Goal: Task Accomplishment & Management: Complete application form

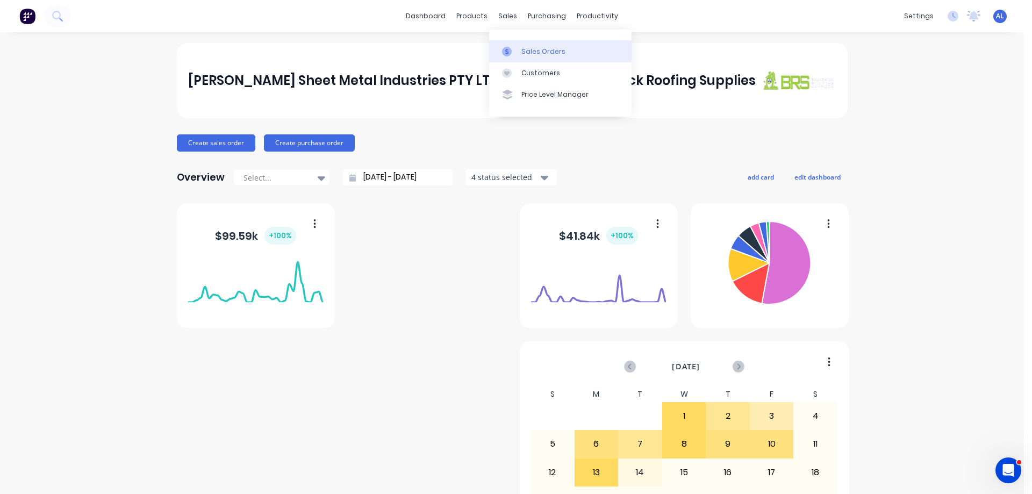
click at [548, 52] on div "Sales Orders" at bounding box center [543, 52] width 44 height 10
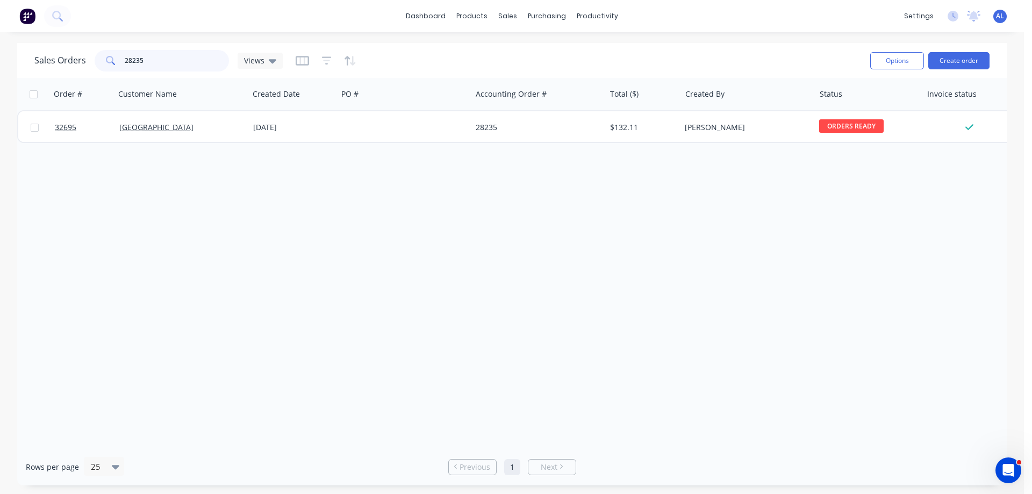
click at [149, 62] on input "28235" at bounding box center [177, 61] width 105 height 22
type input "2"
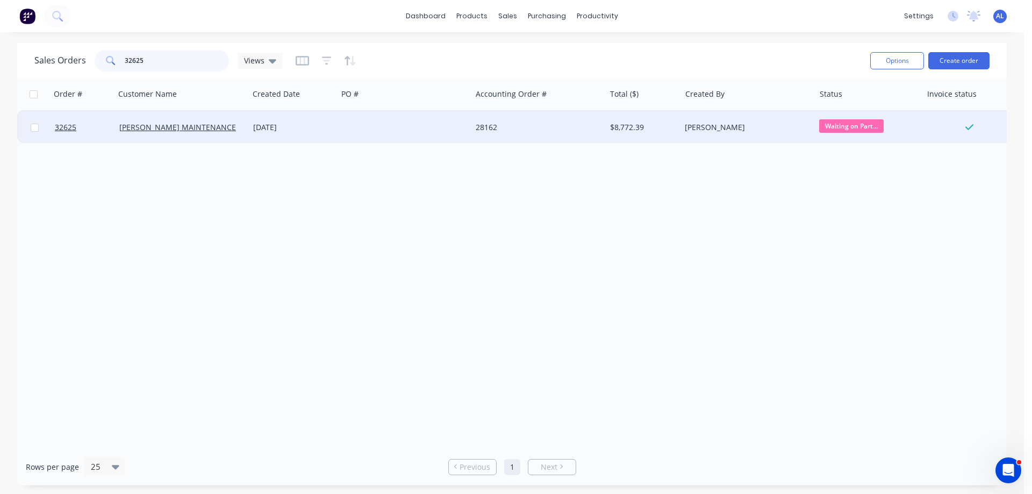
type input "32625"
click at [328, 132] on div "[DATE]" at bounding box center [293, 127] width 80 height 11
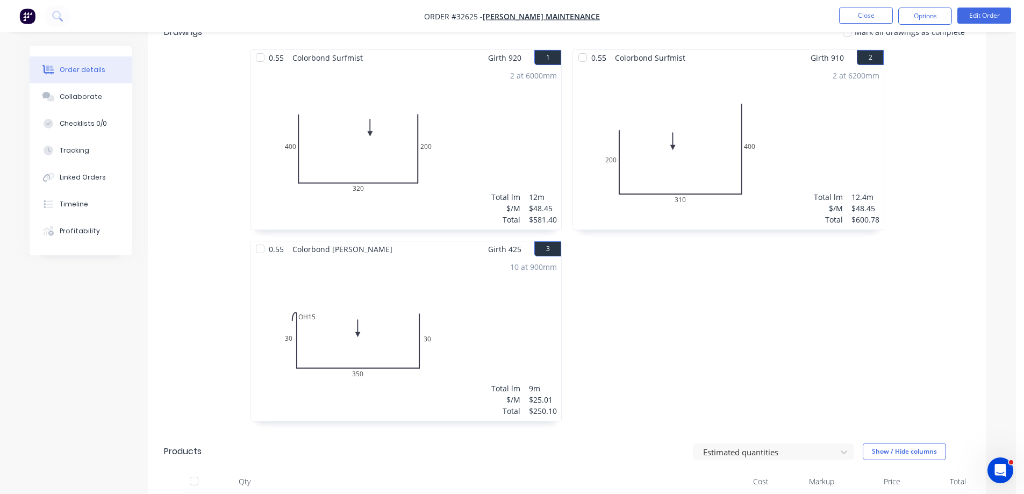
scroll to position [93, 0]
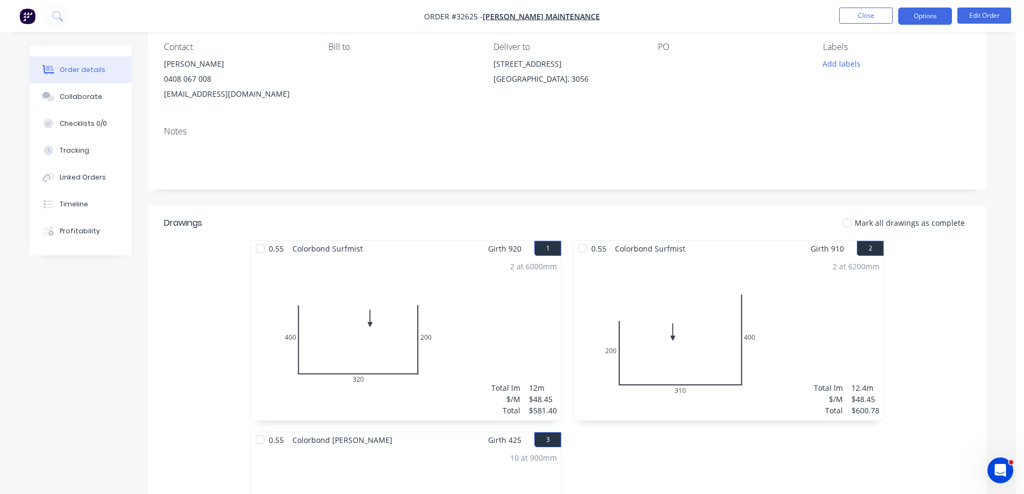
click at [923, 13] on button "Options" at bounding box center [925, 16] width 54 height 17
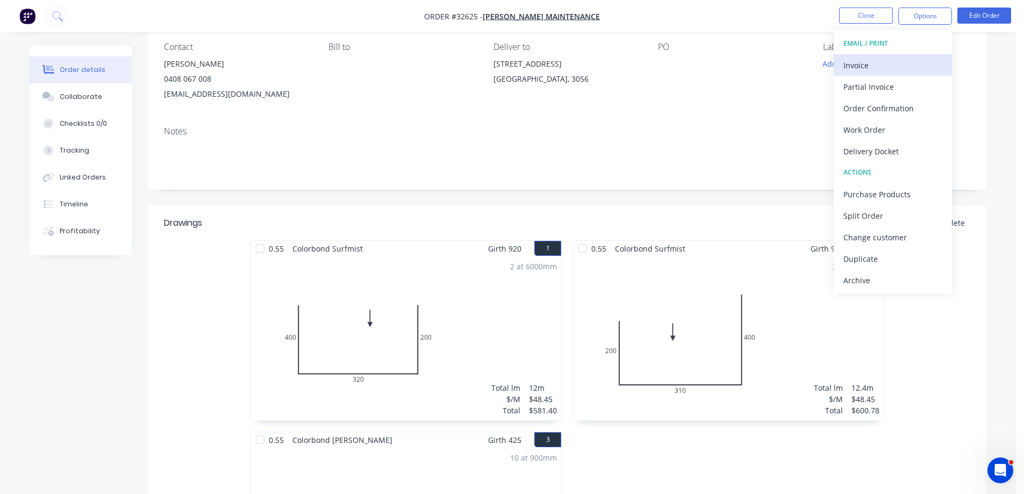
click at [880, 62] on div "Invoice" at bounding box center [892, 66] width 99 height 16
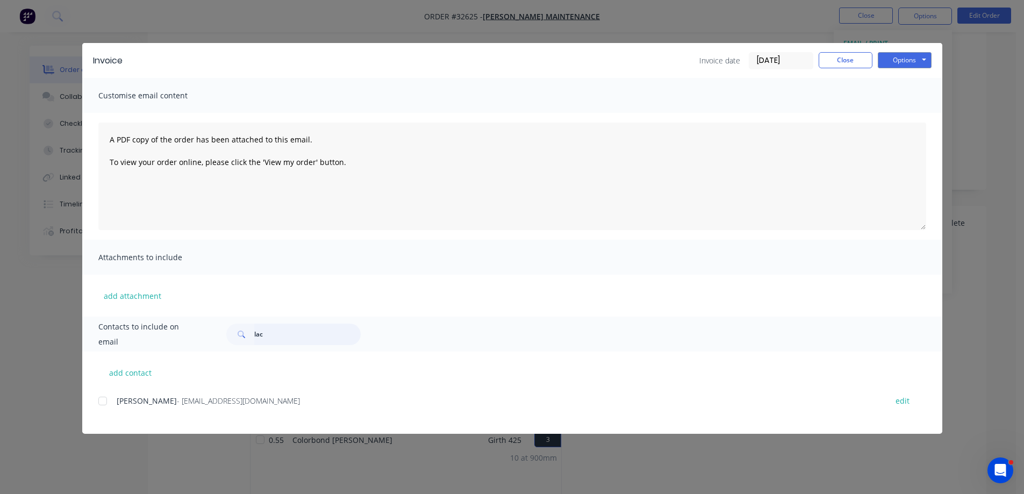
click at [302, 333] on input "lac" at bounding box center [307, 335] width 106 height 22
type input "l"
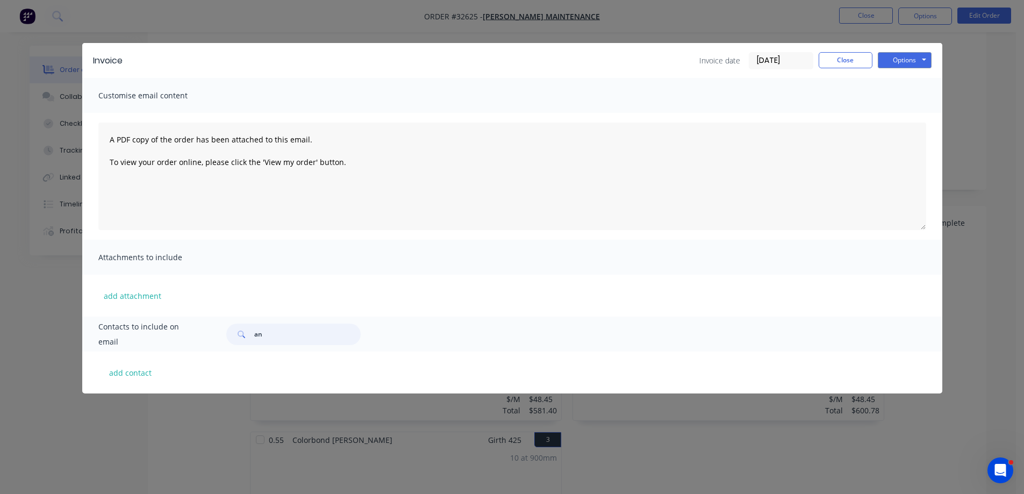
type input "a"
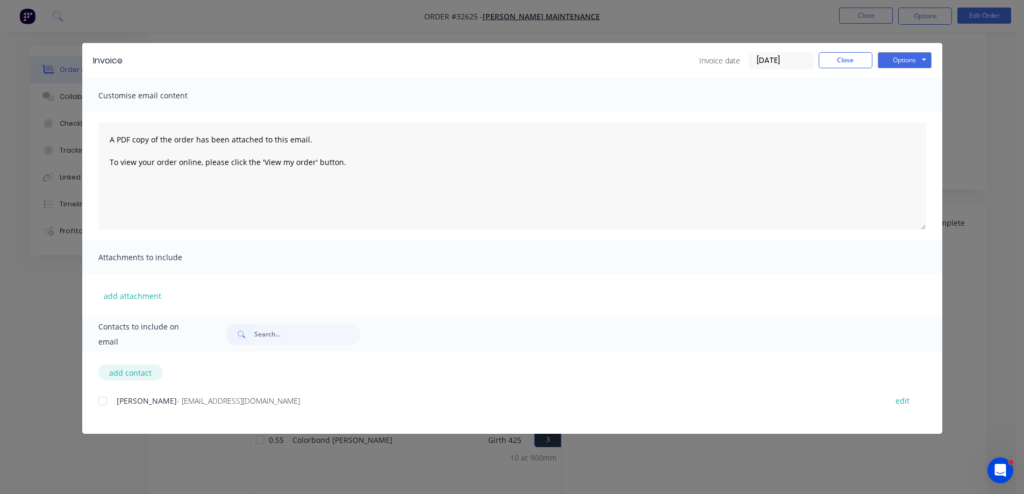
click at [144, 374] on button "add contact" at bounding box center [130, 372] width 65 height 16
select select "AU"
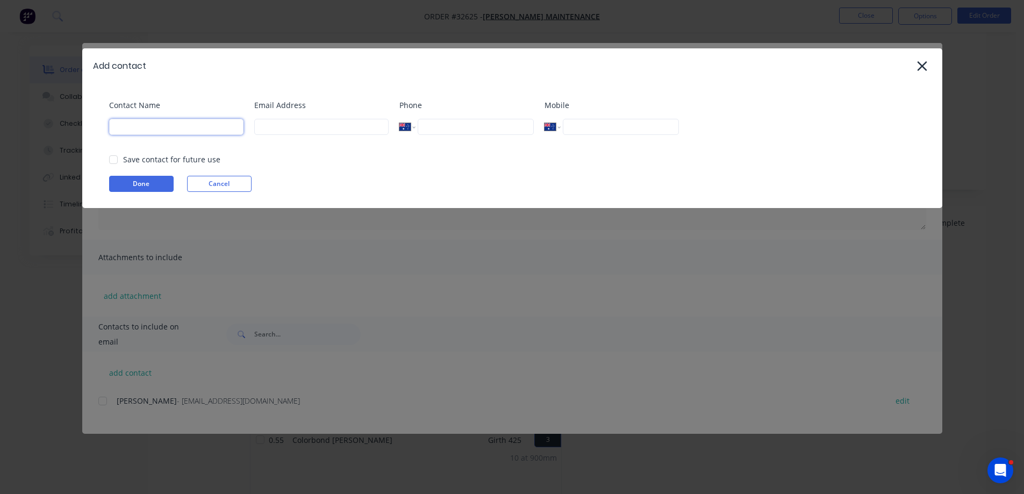
drag, startPoint x: 139, startPoint y: 126, endPoint x: 138, endPoint y: 131, distance: 5.6
click at [139, 127] on input at bounding box center [176, 127] width 134 height 16
type input "a"
type input "[PERSON_NAME]"
click at [324, 131] on input at bounding box center [321, 127] width 134 height 16
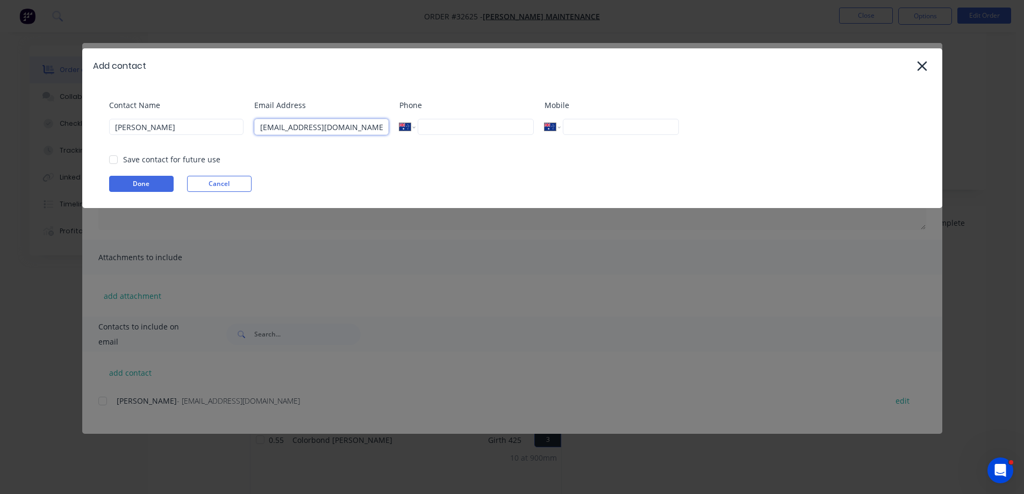
click at [115, 159] on div at bounding box center [114, 160] width 22 height 22
click at [112, 158] on div at bounding box center [114, 160] width 22 height 22
type input "[EMAIL_ADDRESS][DOMAIN_NAME]"
click at [153, 184] on button "Done" at bounding box center [141, 184] width 65 height 16
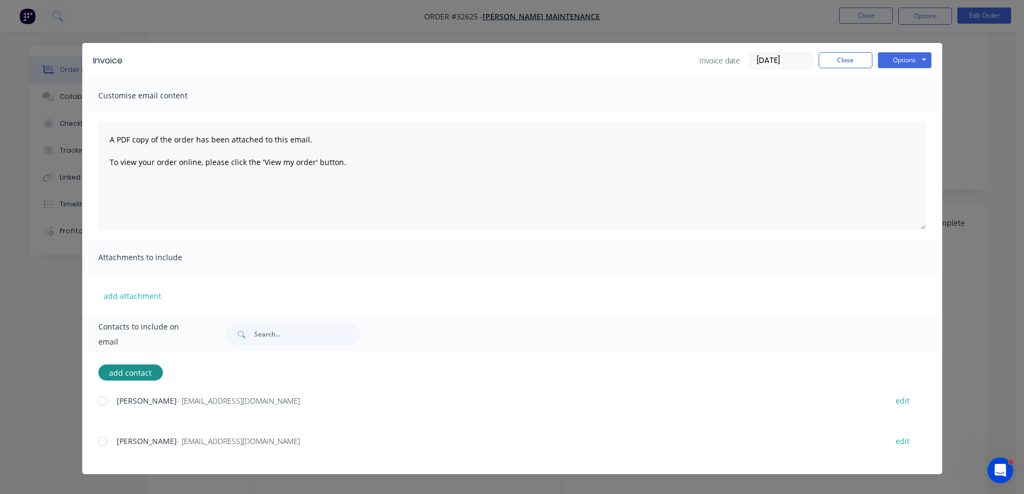
click at [100, 442] on div at bounding box center [103, 442] width 22 height 22
click at [913, 60] on button "Options" at bounding box center [905, 60] width 54 height 16
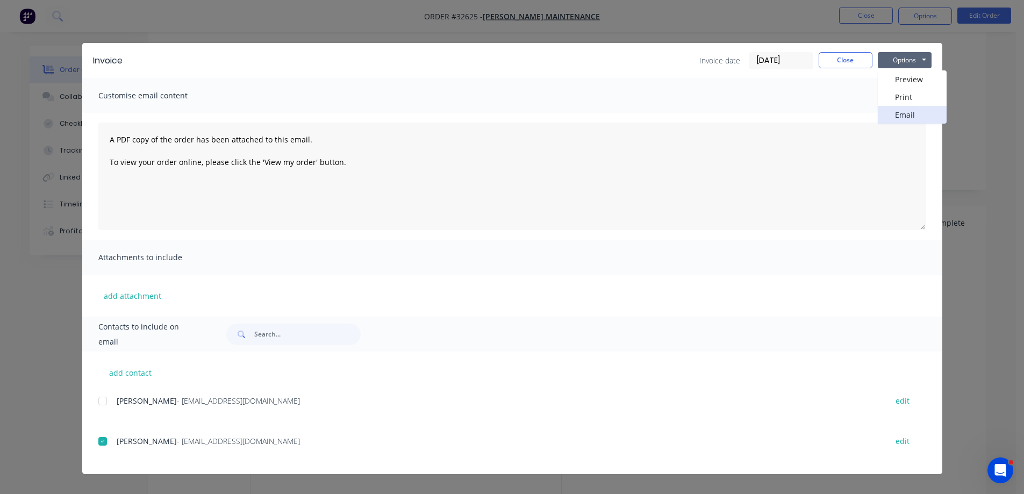
click at [910, 115] on button "Email" at bounding box center [912, 115] width 69 height 18
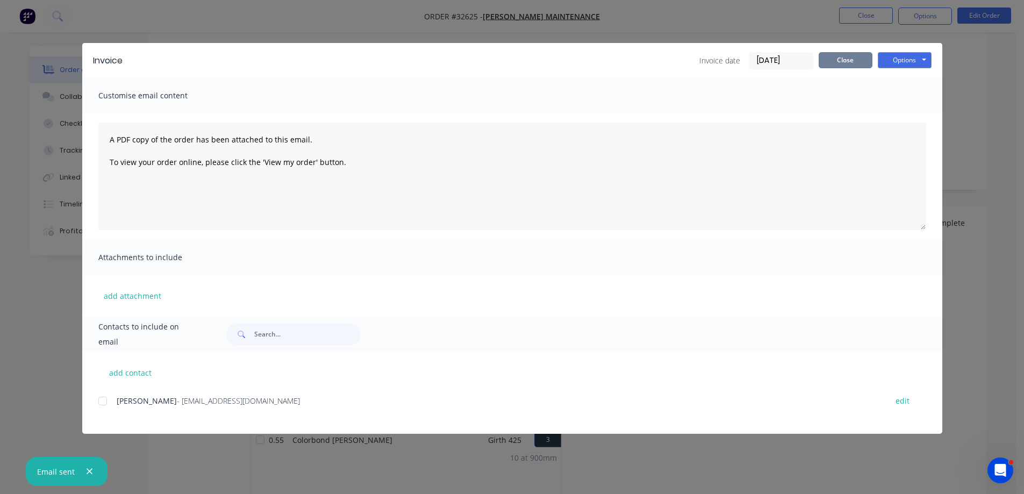
click at [841, 65] on button "Close" at bounding box center [846, 60] width 54 height 16
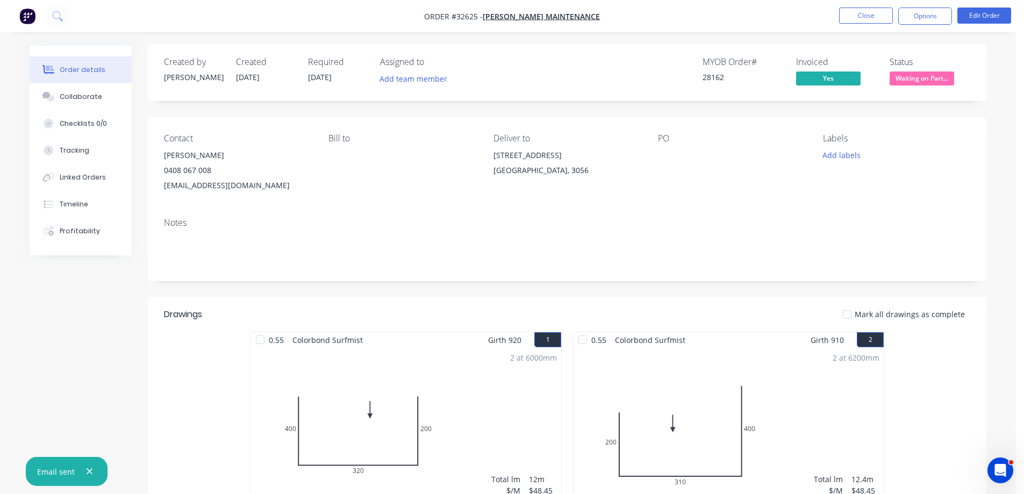
scroll to position [0, 0]
click at [902, 82] on span "Waiting on Part..." at bounding box center [922, 79] width 65 height 13
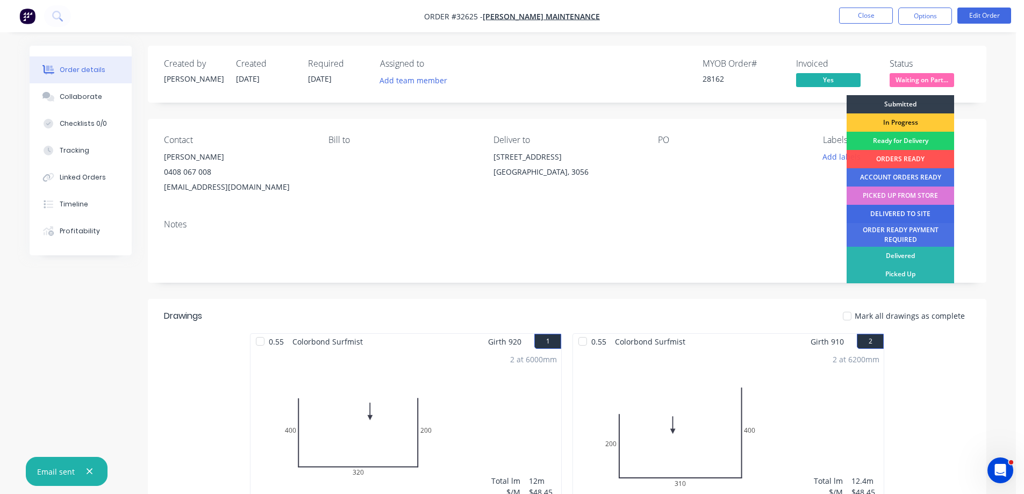
click at [905, 214] on div "DELIVERED TO SITE" at bounding box center [901, 214] width 108 height 18
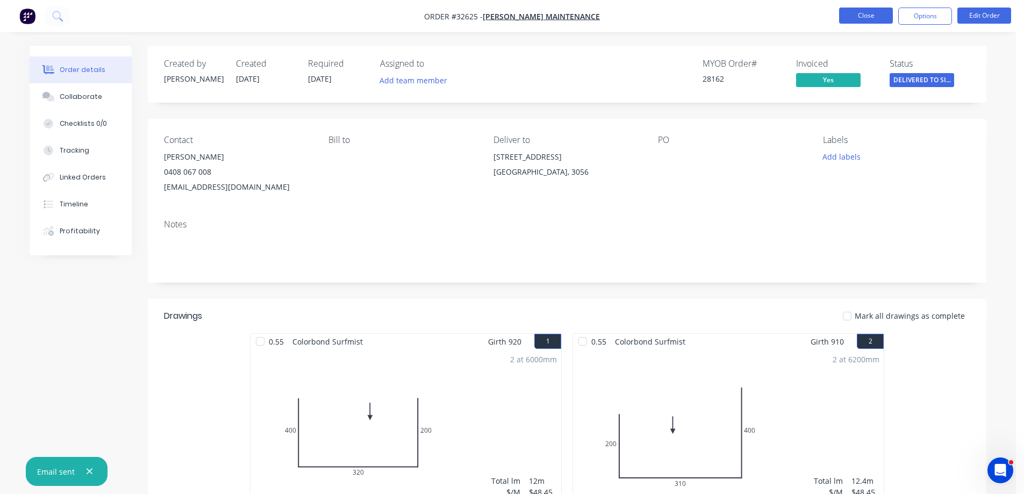
click at [860, 23] on button "Close" at bounding box center [866, 16] width 54 height 16
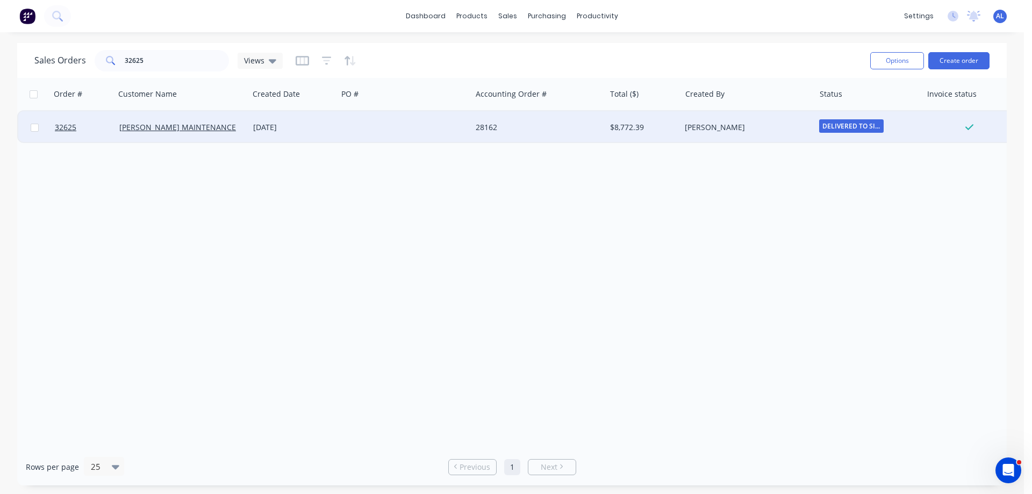
click at [755, 125] on div "[PERSON_NAME]" at bounding box center [744, 127] width 119 height 11
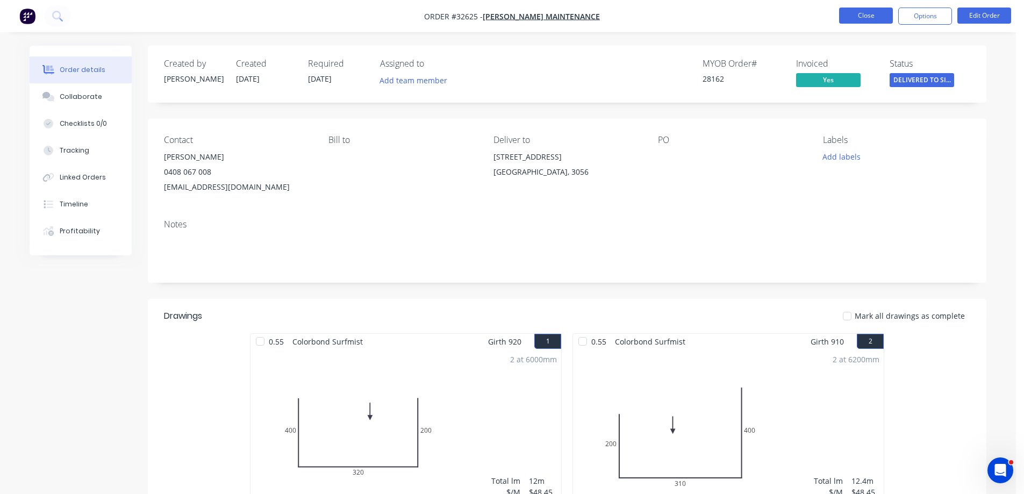
click at [852, 20] on button "Close" at bounding box center [866, 16] width 54 height 16
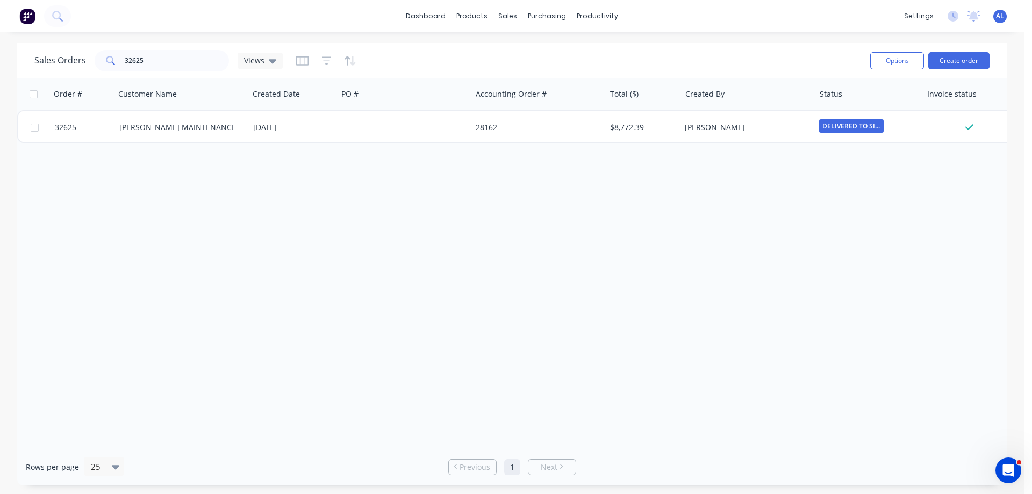
click at [30, 15] on img at bounding box center [27, 16] width 16 height 16
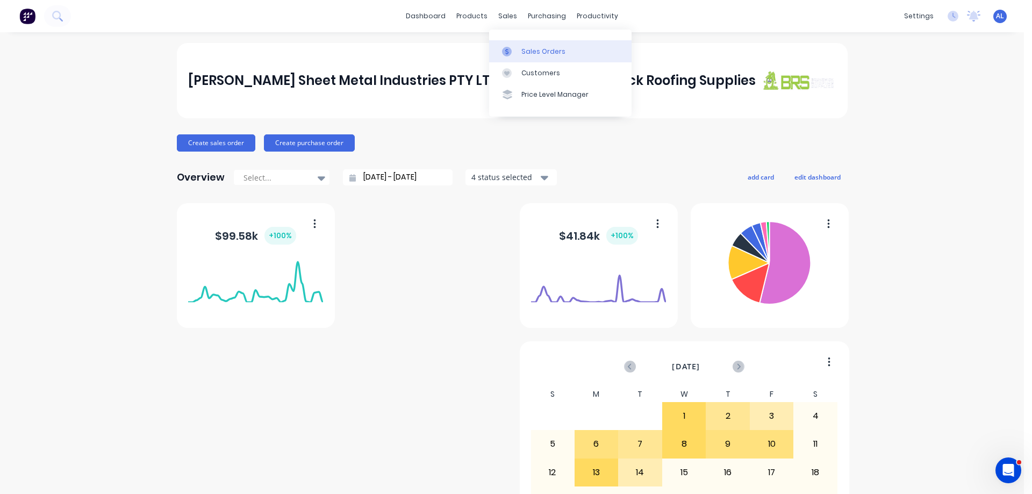
click at [544, 53] on div "Sales Orders" at bounding box center [543, 52] width 44 height 10
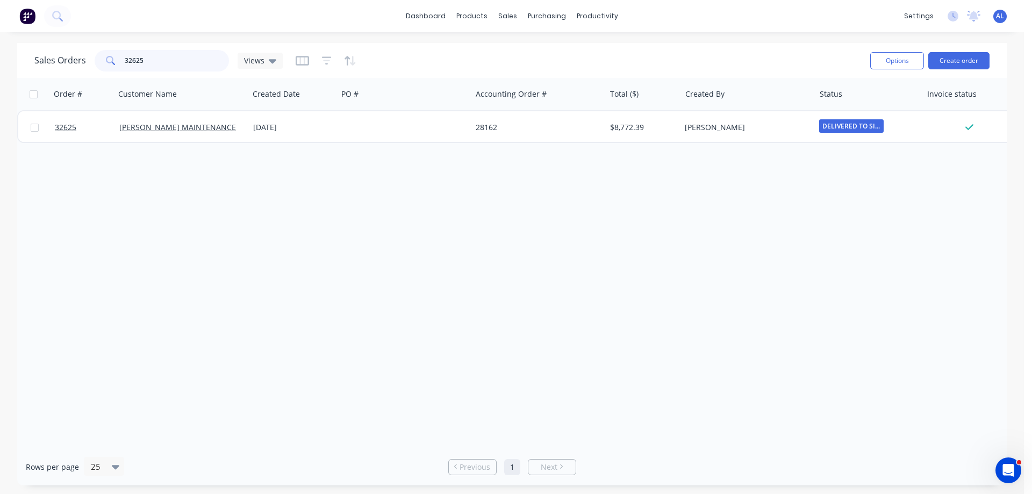
click at [185, 59] on input "32625" at bounding box center [177, 61] width 105 height 22
type input "3"
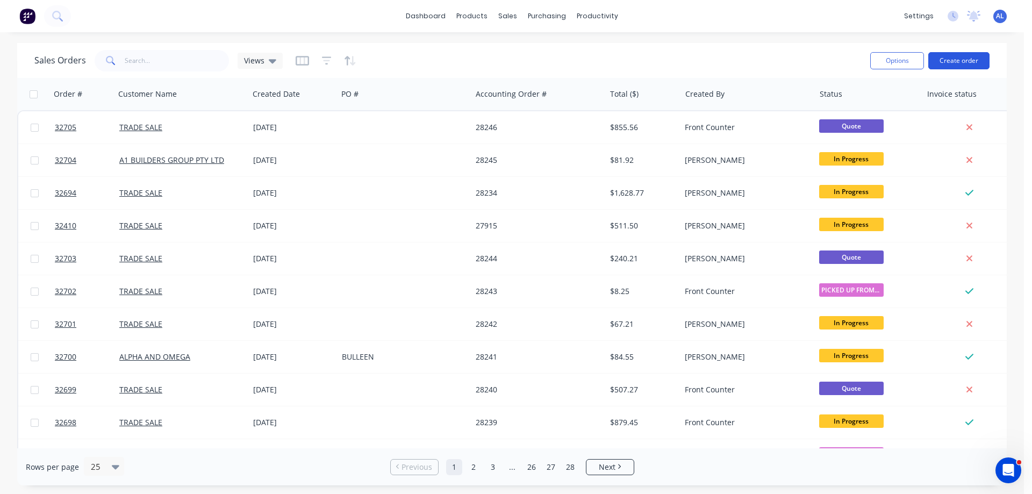
click at [973, 62] on button "Create order" at bounding box center [958, 60] width 61 height 17
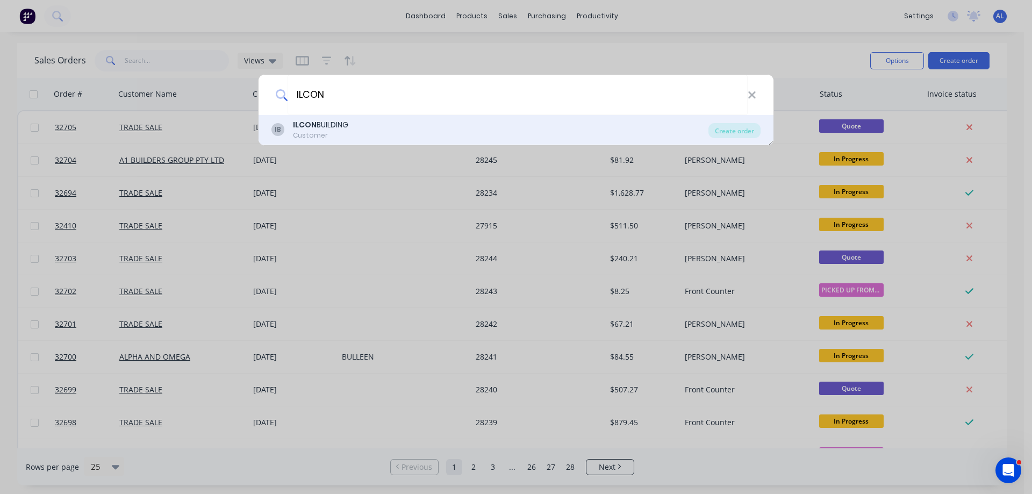
type input "ILCON"
click at [401, 130] on div "IB ILCON BUILDING Customer" at bounding box center [489, 129] width 437 height 21
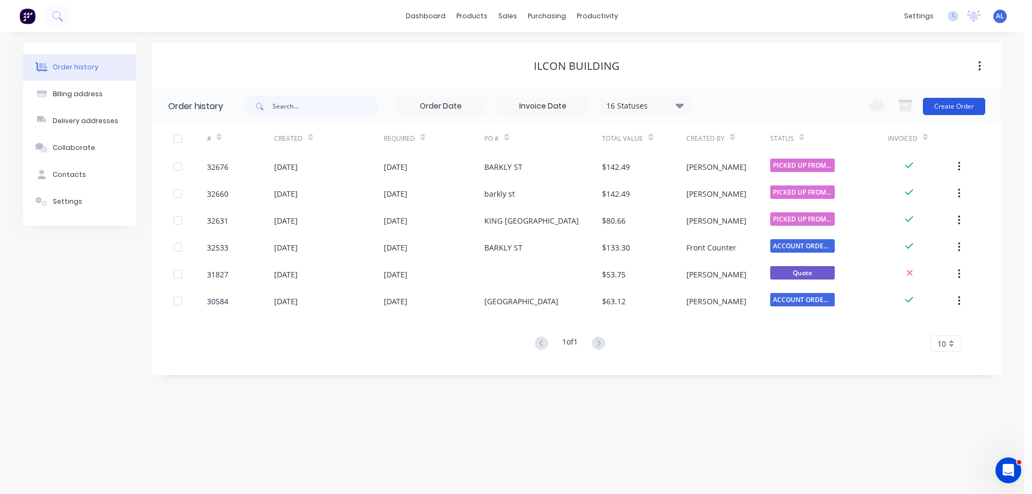
click at [963, 107] on button "Create Order" at bounding box center [954, 106] width 62 height 17
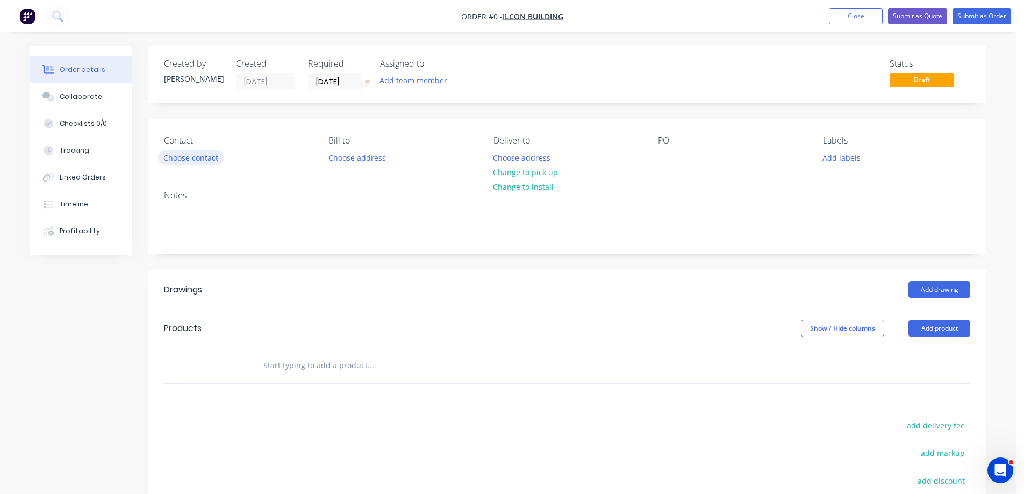
click at [212, 160] on button "Choose contact" at bounding box center [191, 157] width 66 height 15
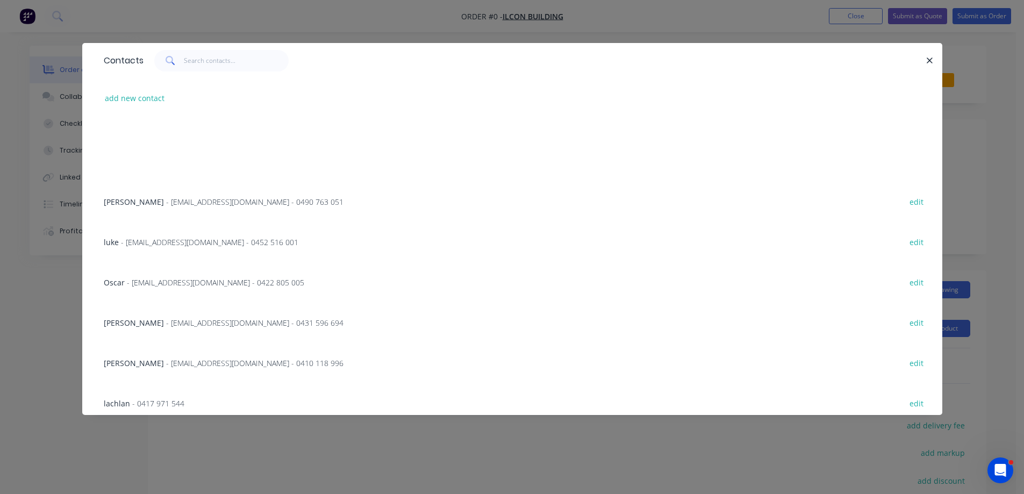
scroll to position [227, 0]
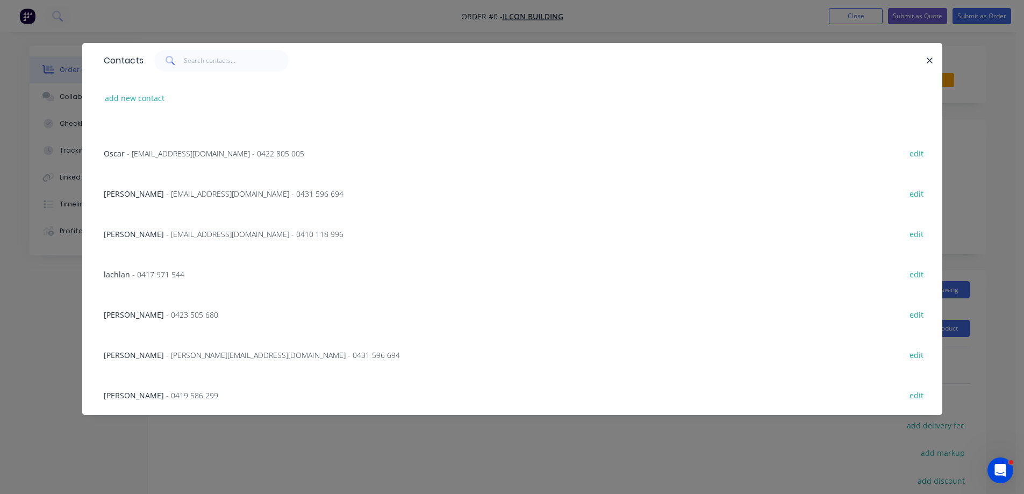
click at [166, 314] on span "- 0423 505 680" at bounding box center [192, 315] width 52 height 10
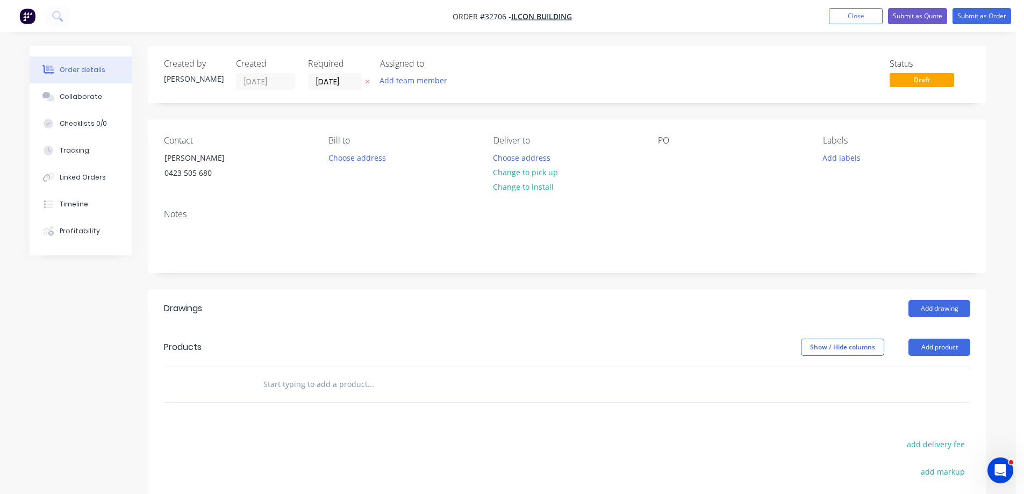
drag, startPoint x: 531, startPoint y: 171, endPoint x: 629, endPoint y: 152, distance: 99.8
click at [532, 171] on button "Change to pick up" at bounding box center [526, 172] width 76 height 15
click at [665, 155] on div at bounding box center [666, 158] width 17 height 16
click at [937, 307] on button "Add drawing" at bounding box center [939, 308] width 62 height 17
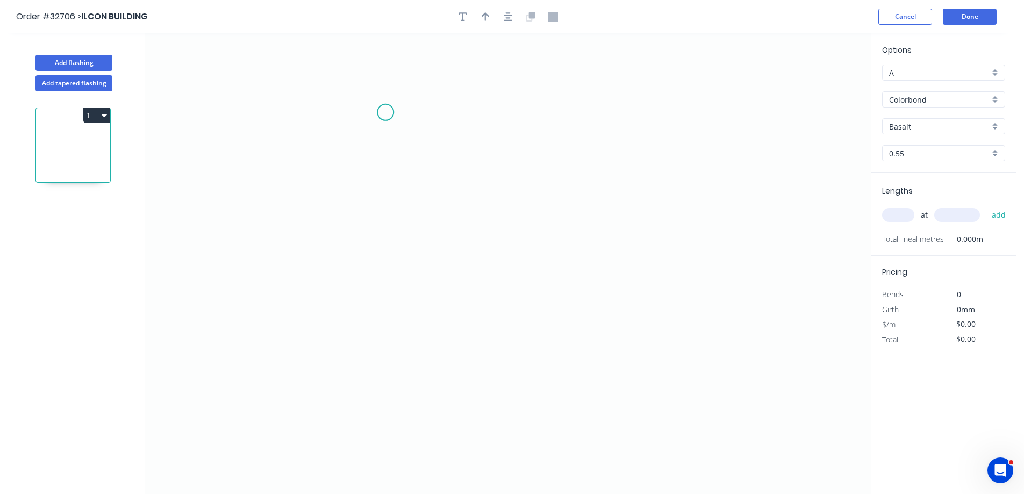
click at [385, 112] on icon "0" at bounding box center [508, 263] width 726 height 461
click at [376, 241] on icon "0" at bounding box center [508, 263] width 726 height 461
click at [628, 237] on icon "0 ?" at bounding box center [508, 263] width 726 height 461
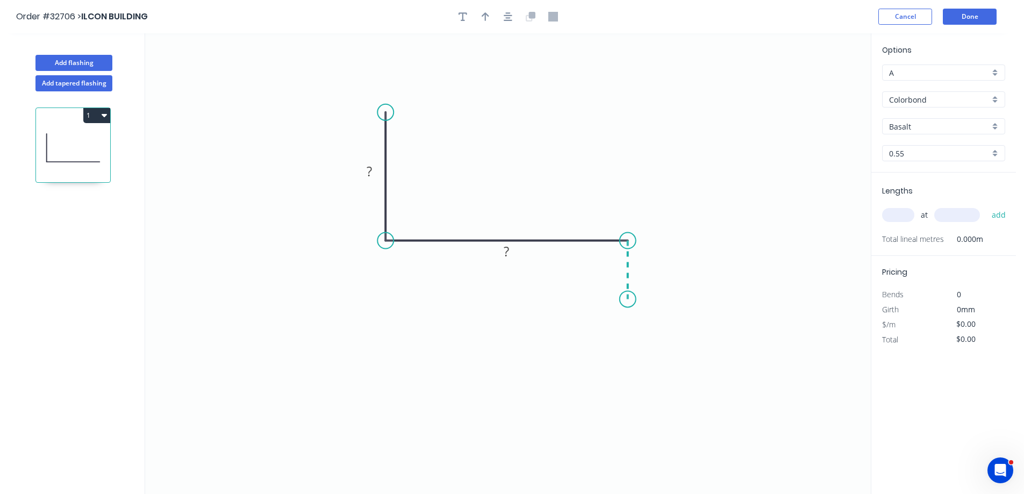
drag, startPoint x: 632, startPoint y: 299, endPoint x: 328, endPoint y: 356, distance: 308.5
click at [632, 299] on icon "0 ? ?" at bounding box center [508, 263] width 726 height 461
click at [626, 301] on circle at bounding box center [628, 300] width 16 height 16
drag, startPoint x: 372, startPoint y: 173, endPoint x: 402, endPoint y: 163, distance: 31.1
click at [372, 172] on g "?" at bounding box center [370, 171] width 22 height 18
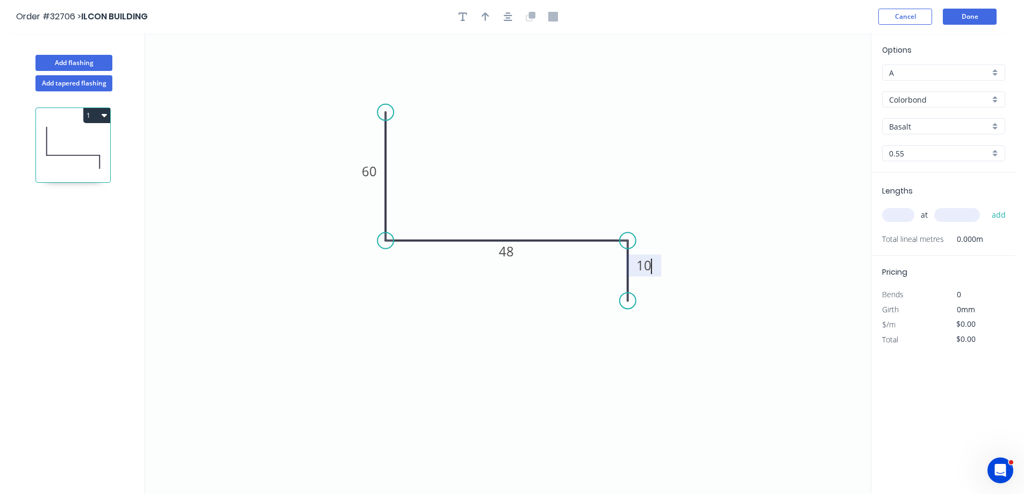
type input "$9.56"
click at [506, 16] on icon "button" at bounding box center [508, 16] width 9 height 9
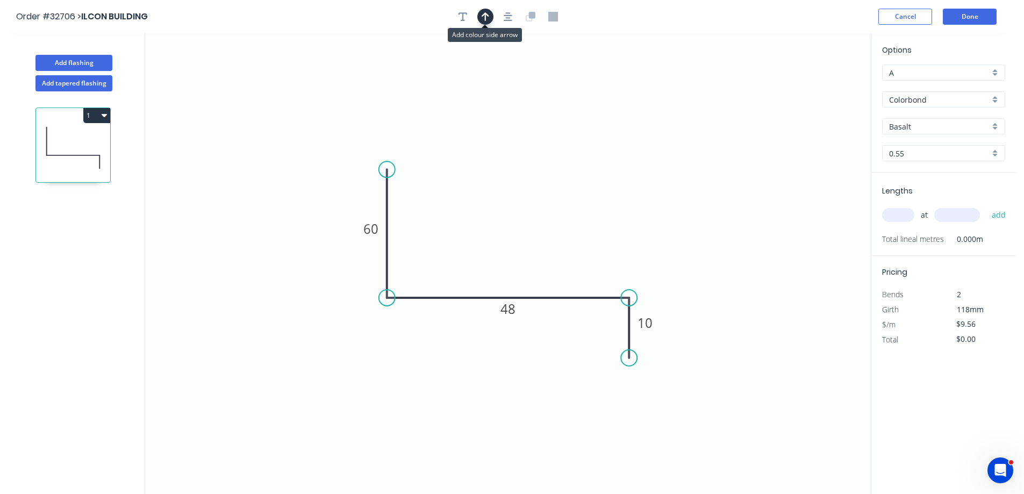
click at [490, 20] on button "button" at bounding box center [485, 17] width 16 height 16
drag, startPoint x: 814, startPoint y: 83, endPoint x: 676, endPoint y: 183, distance: 171.3
click at [510, 249] on icon at bounding box center [508, 238] width 10 height 34
click at [994, 127] on div "Basalt" at bounding box center [943, 126] width 123 height 16
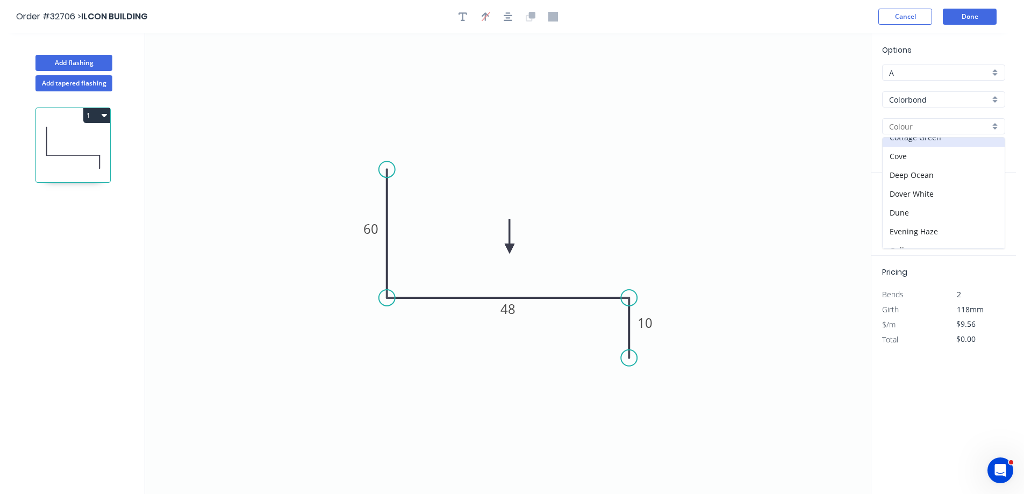
scroll to position [108, 0]
click at [937, 149] on div "Dover White" at bounding box center [944, 152] width 122 height 19
type input "Dover White"
click at [905, 216] on div "at add" at bounding box center [944, 215] width 125 height 18
click at [903, 216] on input "text" at bounding box center [898, 215] width 32 height 14
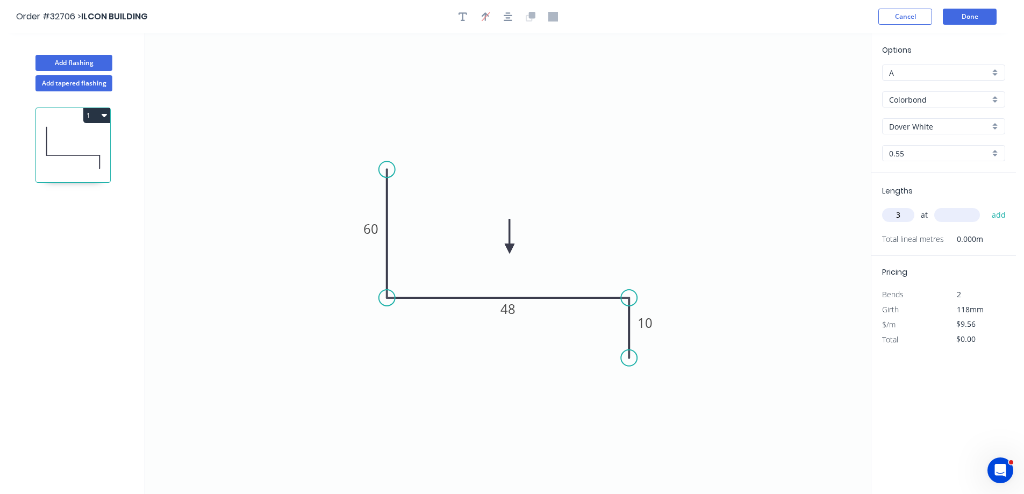
type input "3"
type input "900"
click at [986, 206] on button "add" at bounding box center [998, 215] width 25 height 18
type input "$28.68"
type input "1"
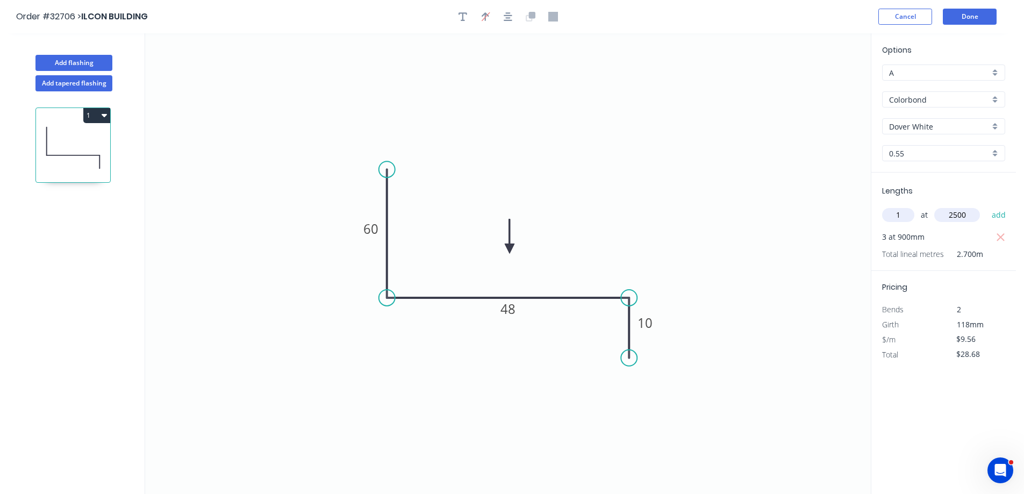
type input "2500"
click at [986, 206] on button "add" at bounding box center [998, 215] width 25 height 18
type input "$52.58"
type input "2"
type input "1900"
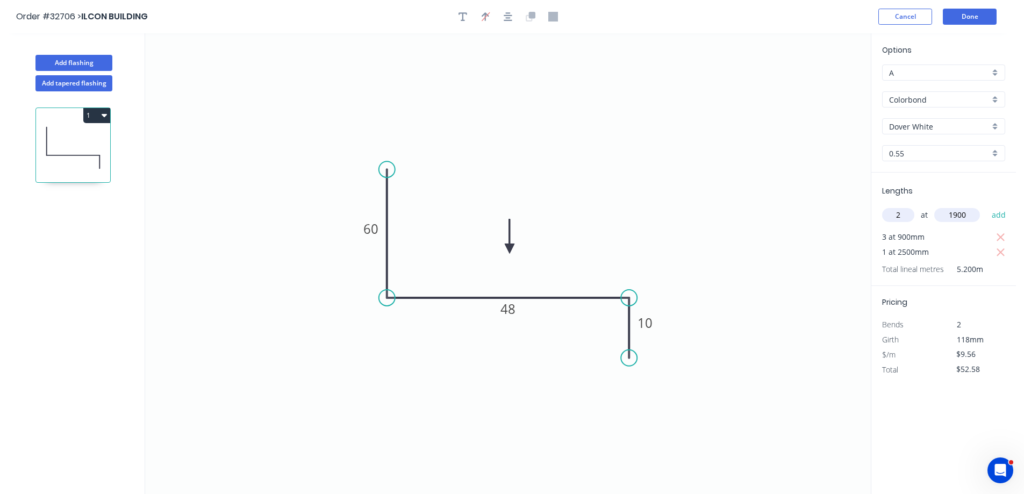
click at [986, 206] on button "add" at bounding box center [998, 215] width 25 height 18
type input "$88.91"
click at [973, 17] on button "Done" at bounding box center [970, 17] width 54 height 16
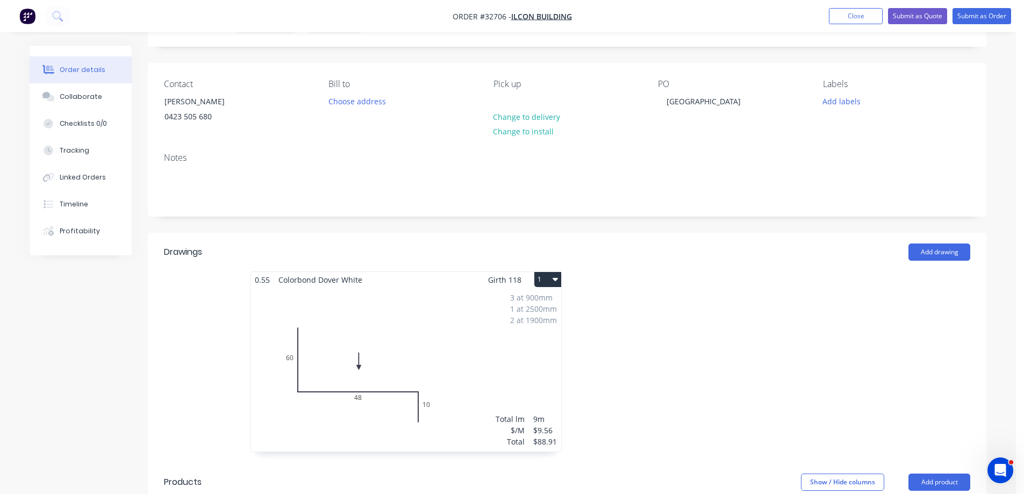
scroll to position [161, 0]
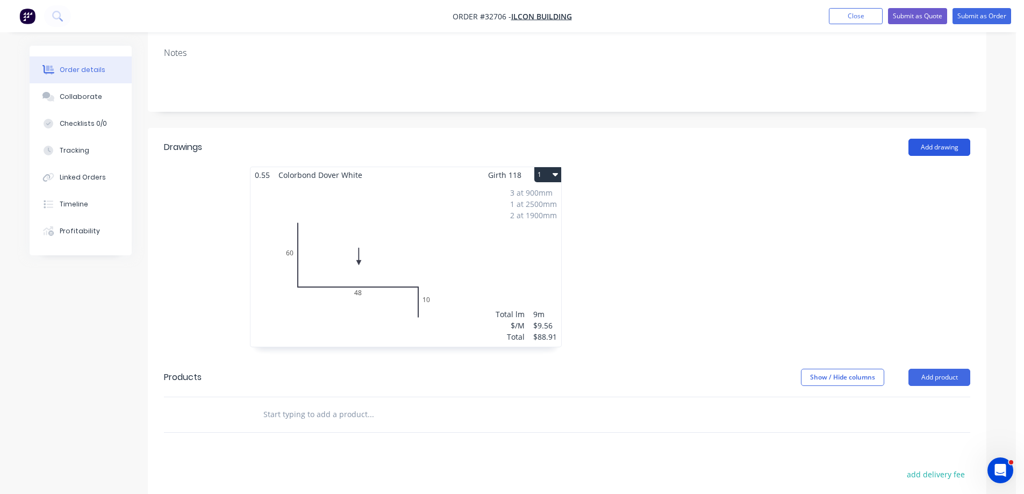
click at [942, 150] on button "Add drawing" at bounding box center [939, 147] width 62 height 17
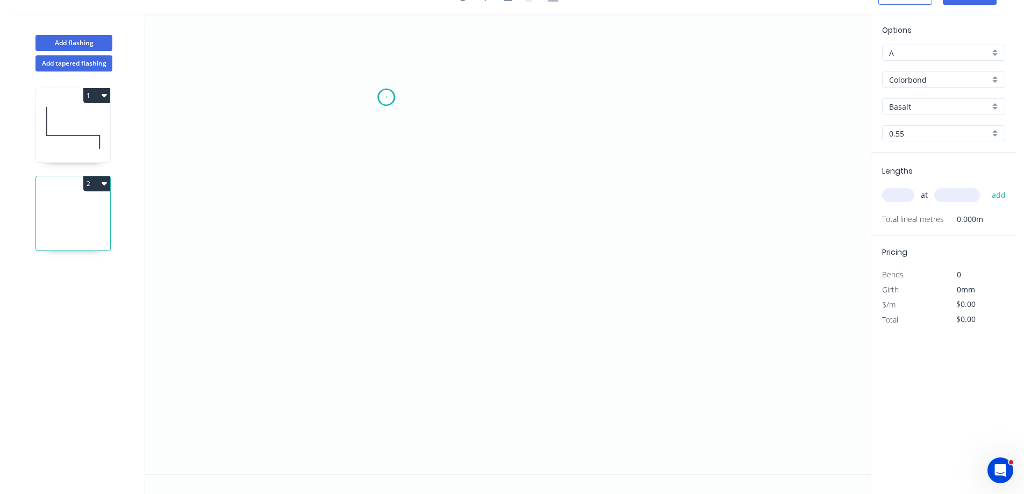
click at [386, 97] on icon "0" at bounding box center [508, 243] width 726 height 461
drag, startPoint x: 385, startPoint y: 226, endPoint x: 415, endPoint y: 220, distance: 30.6
click at [389, 225] on icon "0" at bounding box center [508, 243] width 726 height 461
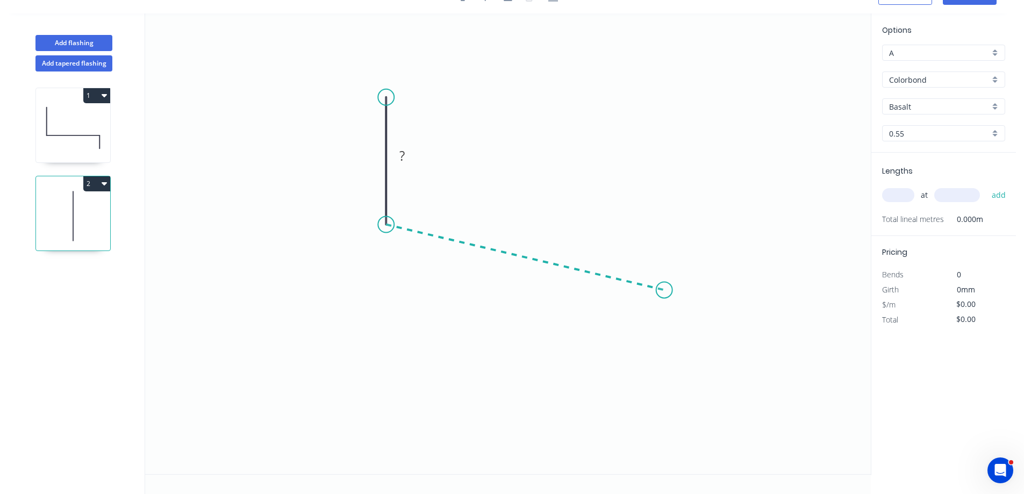
click at [664, 290] on icon "0 ?" at bounding box center [508, 243] width 726 height 461
click at [664, 354] on icon "0 ? ? ? º" at bounding box center [508, 243] width 726 height 461
click at [373, 154] on g "?" at bounding box center [370, 156] width 22 height 18
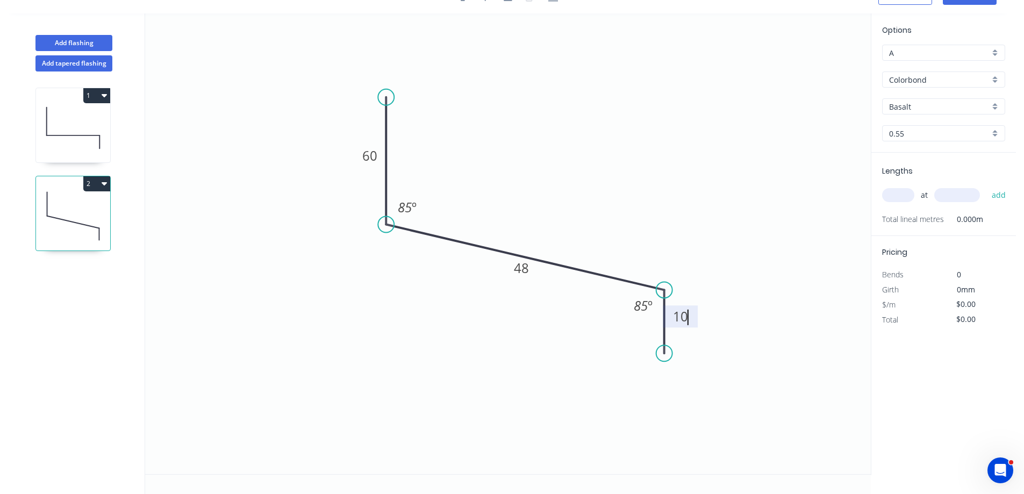
type input "$9.56"
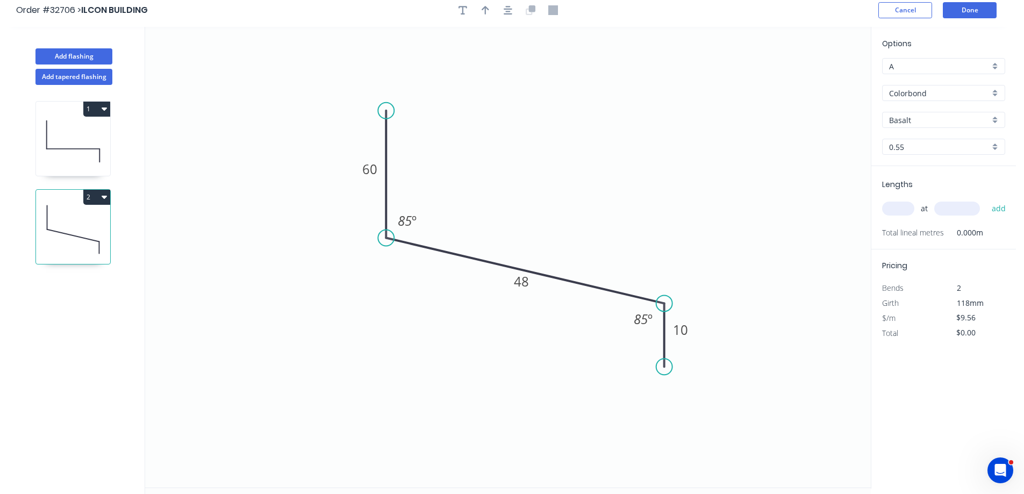
scroll to position [0, 0]
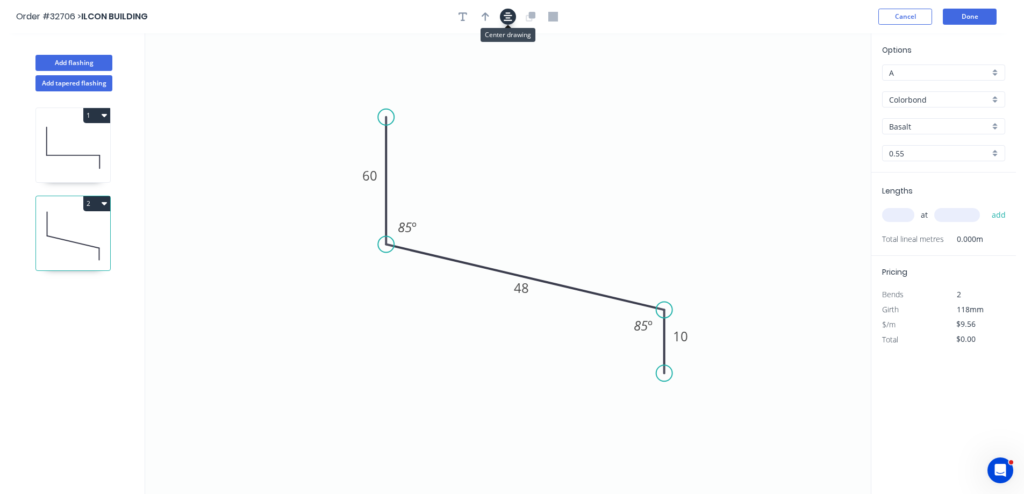
click at [507, 20] on icon "button" at bounding box center [508, 16] width 9 height 9
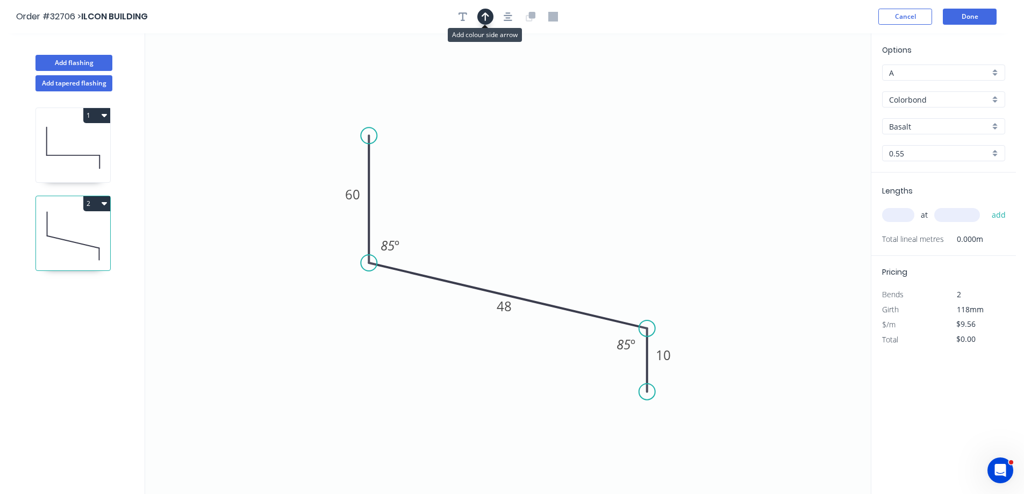
click at [482, 16] on icon "button" at bounding box center [486, 16] width 8 height 9
drag, startPoint x: 816, startPoint y: 84, endPoint x: 519, endPoint y: 235, distance: 334.1
click at [510, 240] on icon at bounding box center [510, 227] width 10 height 34
click at [896, 216] on input "text" at bounding box center [898, 215] width 32 height 14
type input "2"
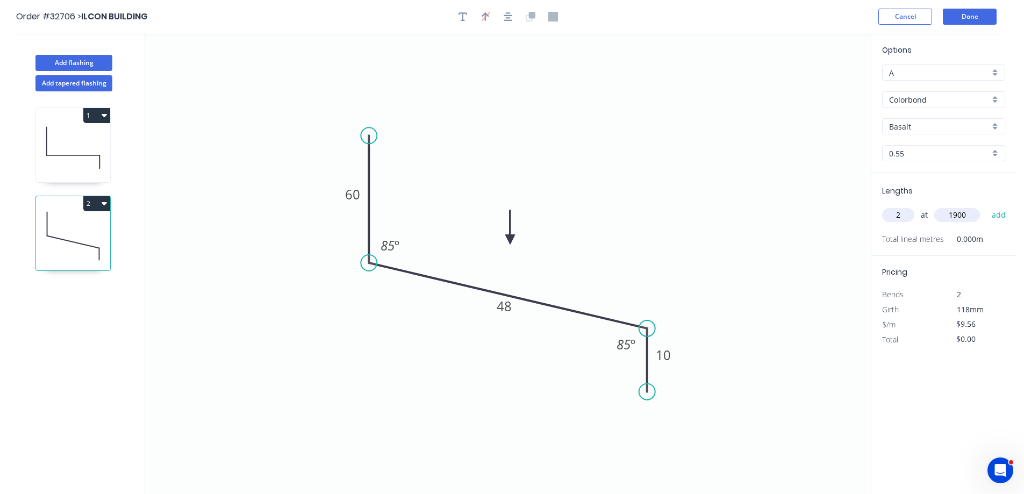
type input "1900"
click at [986, 206] on button "add" at bounding box center [998, 215] width 25 height 18
type input "$36.33"
type input "3"
type input "1000"
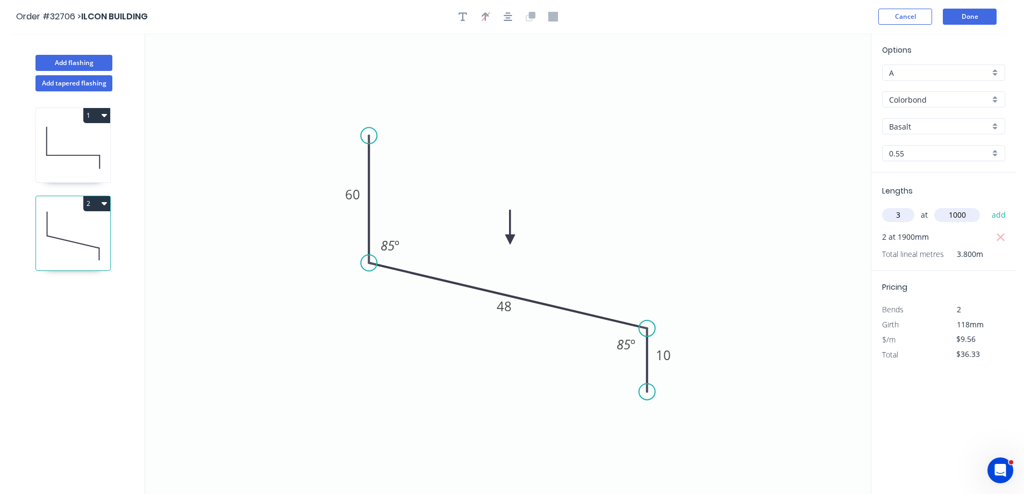
click at [986, 206] on button "add" at bounding box center [998, 215] width 25 height 18
type input "$65.01"
click at [992, 127] on div "Basalt" at bounding box center [943, 126] width 123 height 16
click at [931, 154] on div "Dover White" at bounding box center [944, 152] width 122 height 19
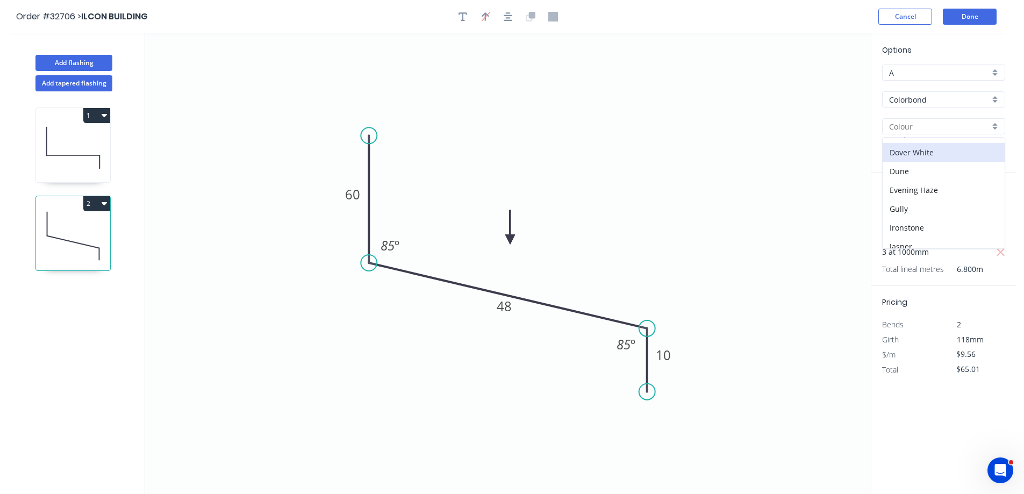
type input "Dover White"
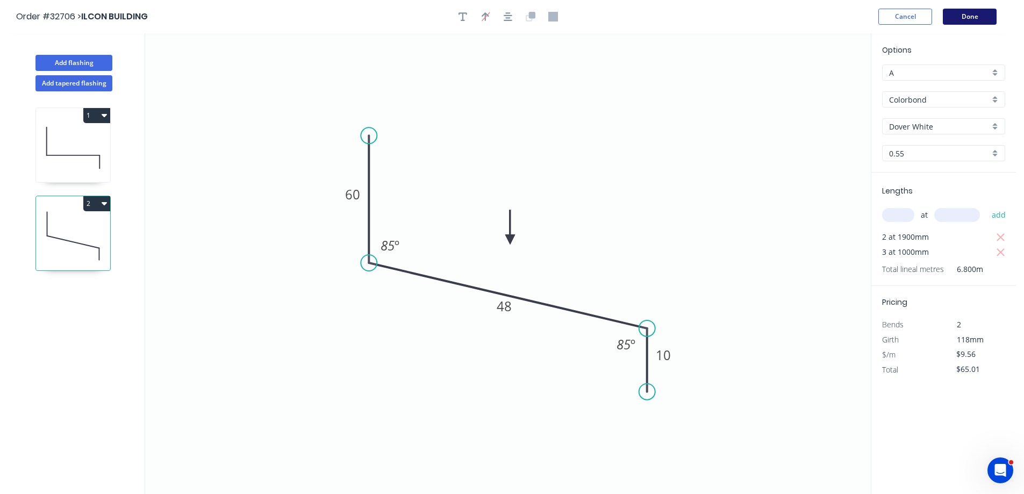
click at [962, 17] on button "Done" at bounding box center [970, 17] width 54 height 16
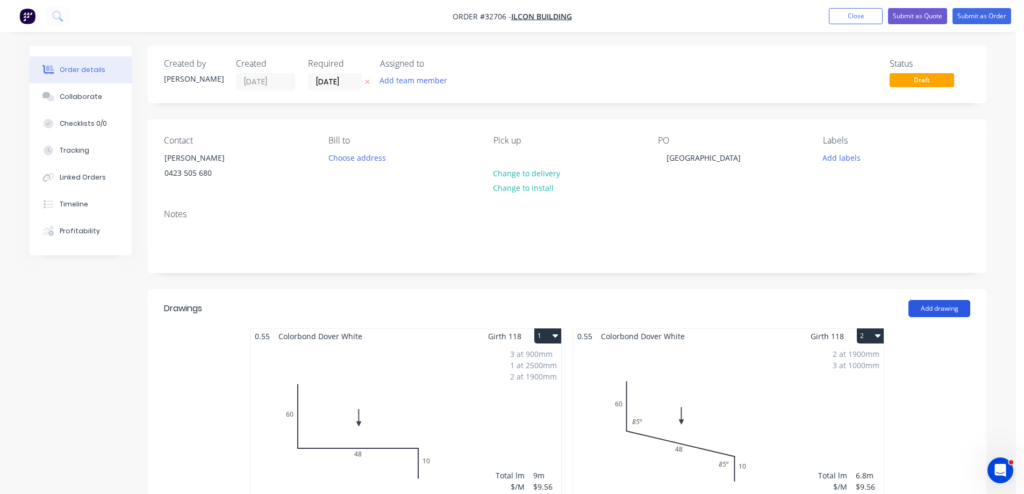
click at [950, 309] on button "Add drawing" at bounding box center [939, 308] width 62 height 17
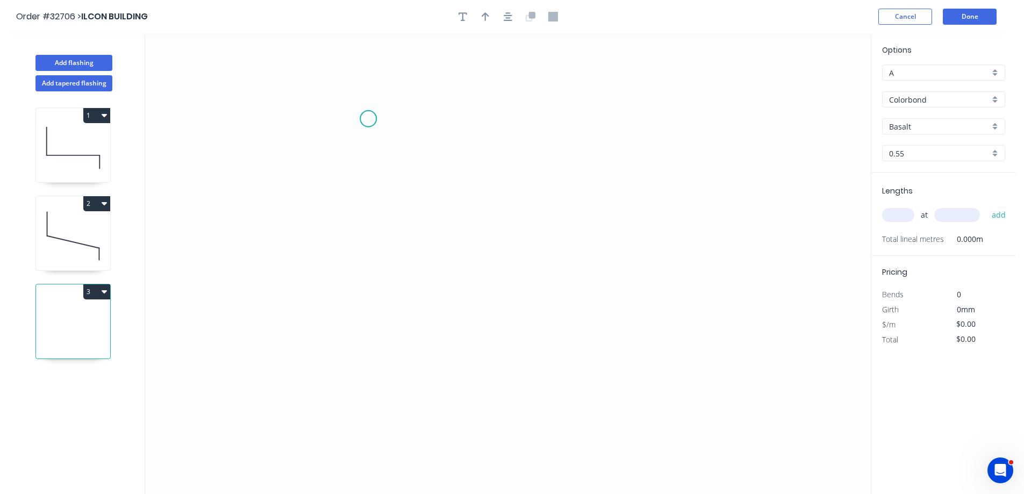
click at [368, 120] on icon "0" at bounding box center [508, 263] width 726 height 461
drag, startPoint x: 363, startPoint y: 264, endPoint x: 439, endPoint y: 267, distance: 75.3
click at [364, 264] on icon "0" at bounding box center [508, 263] width 726 height 461
click at [649, 254] on icon "0 ?" at bounding box center [508, 263] width 726 height 461
drag, startPoint x: 647, startPoint y: 307, endPoint x: 557, endPoint y: 344, distance: 96.6
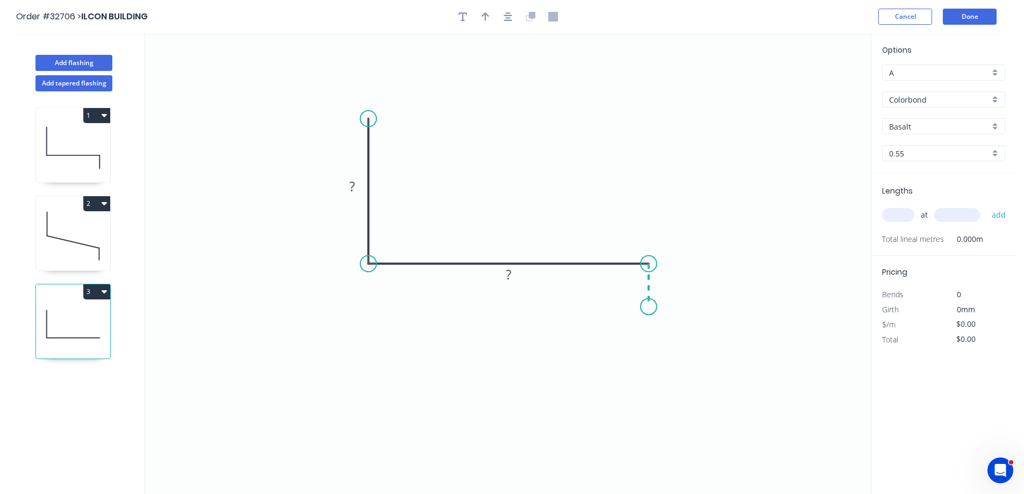
click at [647, 306] on icon "0 ? ?" at bounding box center [508, 263] width 726 height 461
click at [356, 182] on rect at bounding box center [352, 187] width 22 height 15
type input "$7.85"
click at [506, 15] on icon "button" at bounding box center [508, 16] width 9 height 9
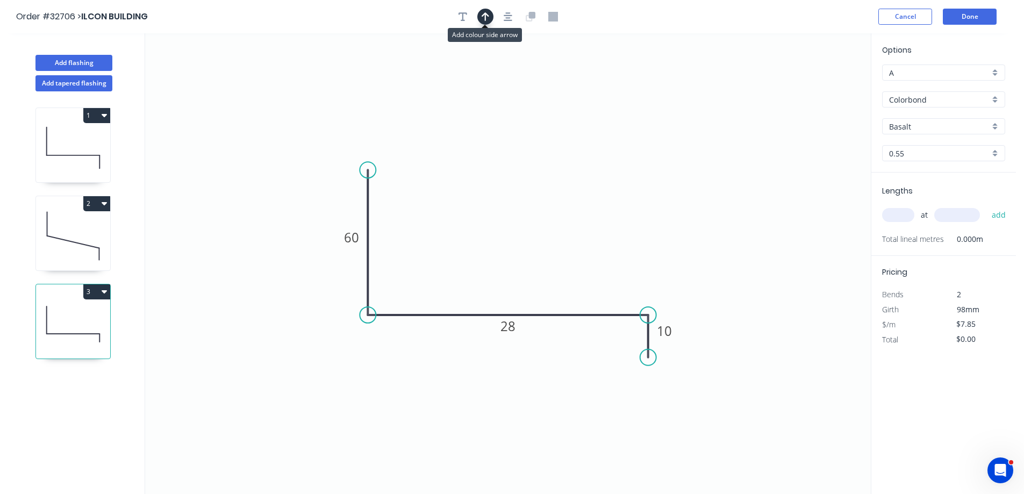
click at [485, 20] on icon "button" at bounding box center [486, 17] width 8 height 10
click at [813, 88] on icon "0 60 28 10" at bounding box center [508, 263] width 726 height 461
drag, startPoint x: 816, startPoint y: 84, endPoint x: 712, endPoint y: 199, distance: 154.9
click at [510, 261] on icon at bounding box center [511, 248] width 10 height 34
click at [1000, 127] on div "Basalt" at bounding box center [943, 126] width 123 height 16
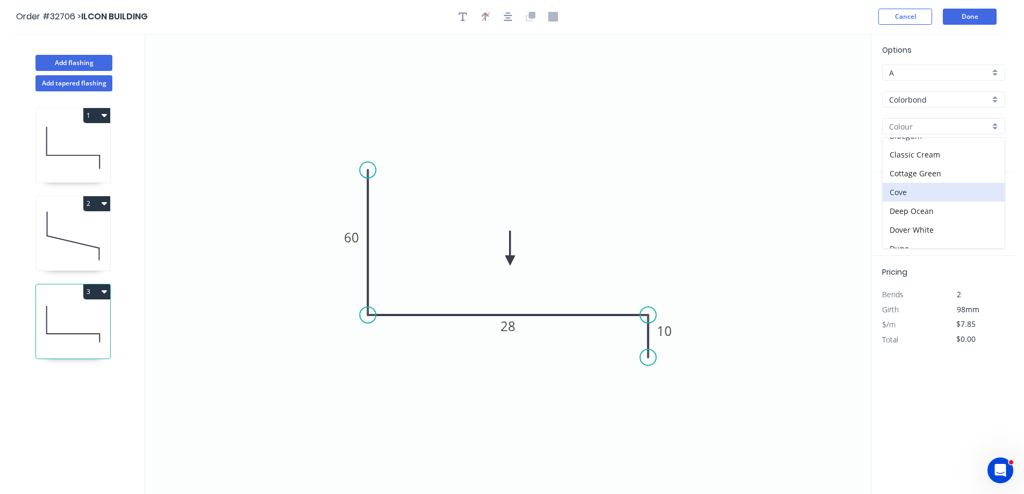
scroll to position [54, 0]
click at [932, 204] on div "Dover White" at bounding box center [944, 206] width 122 height 19
type input "Dover White"
click at [905, 216] on input "text" at bounding box center [898, 215] width 32 height 14
type input "1"
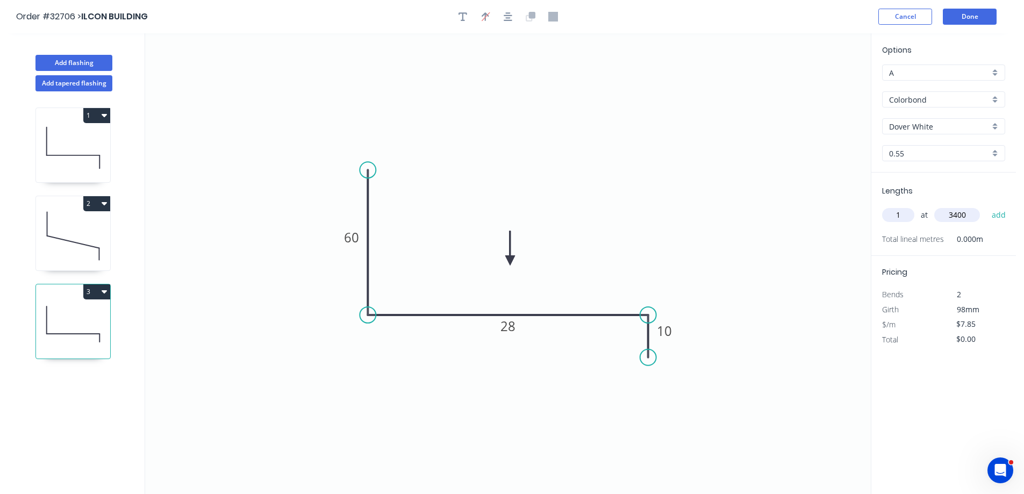
type input "3400"
click at [986, 206] on button "add" at bounding box center [998, 215] width 25 height 18
type input "$26.69"
click at [970, 18] on button "Done" at bounding box center [970, 17] width 54 height 16
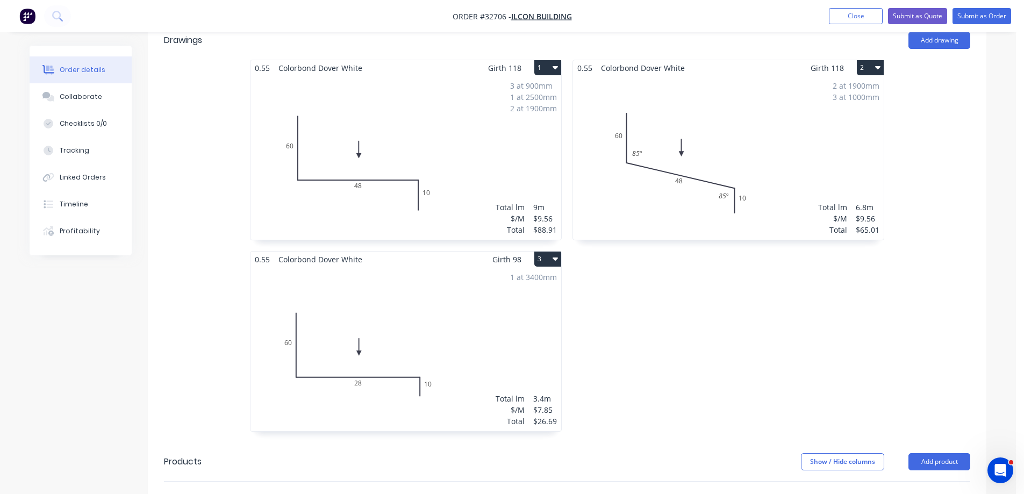
scroll to position [269, 0]
click at [934, 40] on button "Add drawing" at bounding box center [939, 39] width 62 height 17
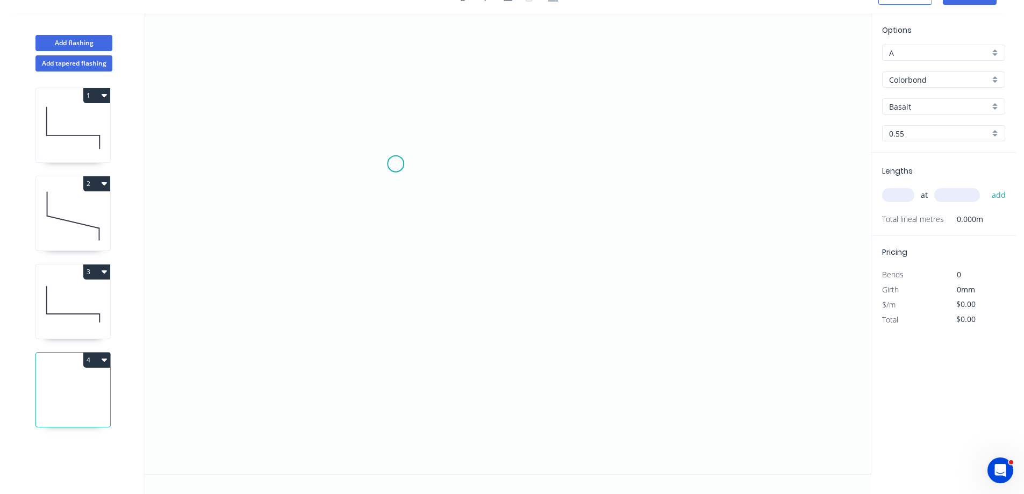
click at [396, 163] on icon "0" at bounding box center [508, 243] width 726 height 461
click at [600, 166] on icon "0" at bounding box center [508, 243] width 726 height 461
drag, startPoint x: 597, startPoint y: 240, endPoint x: 86, endPoint y: 327, distance: 518.5
click at [597, 240] on icon "0 ?" at bounding box center [508, 243] width 726 height 461
click at [503, 139] on rect at bounding box center [499, 143] width 22 height 15
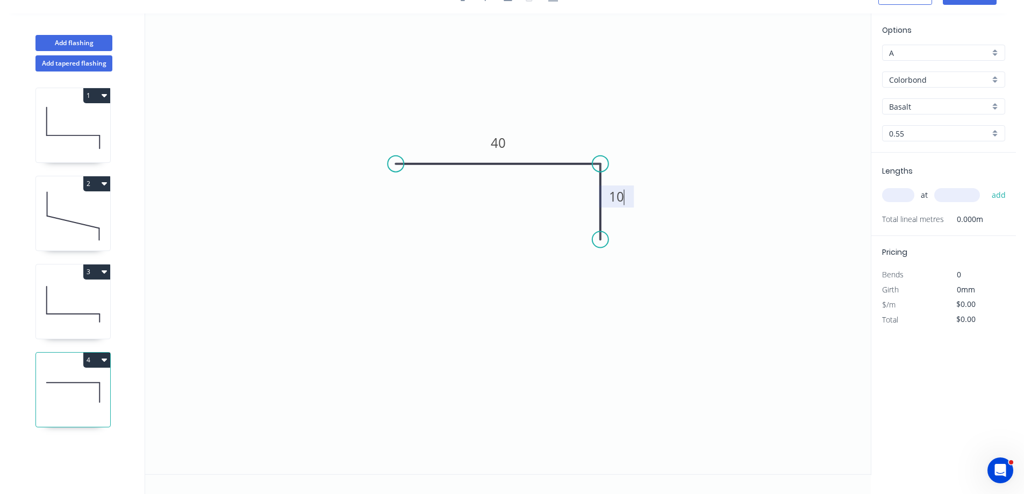
type input "$6.26"
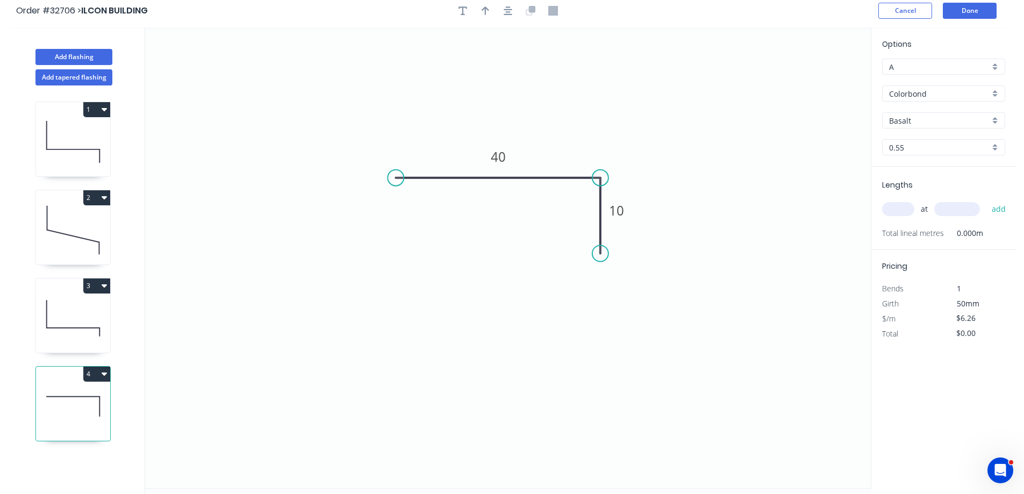
scroll to position [0, 0]
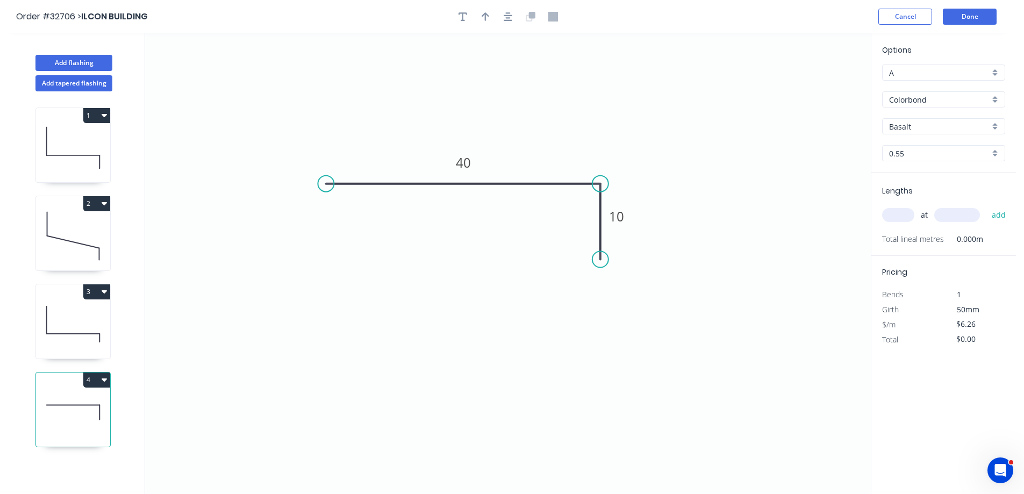
drag, startPoint x: 391, startPoint y: 185, endPoint x: 438, endPoint y: 116, distance: 82.9
click at [325, 186] on circle at bounding box center [326, 184] width 16 height 16
click at [505, 17] on icon "button" at bounding box center [508, 17] width 9 height 10
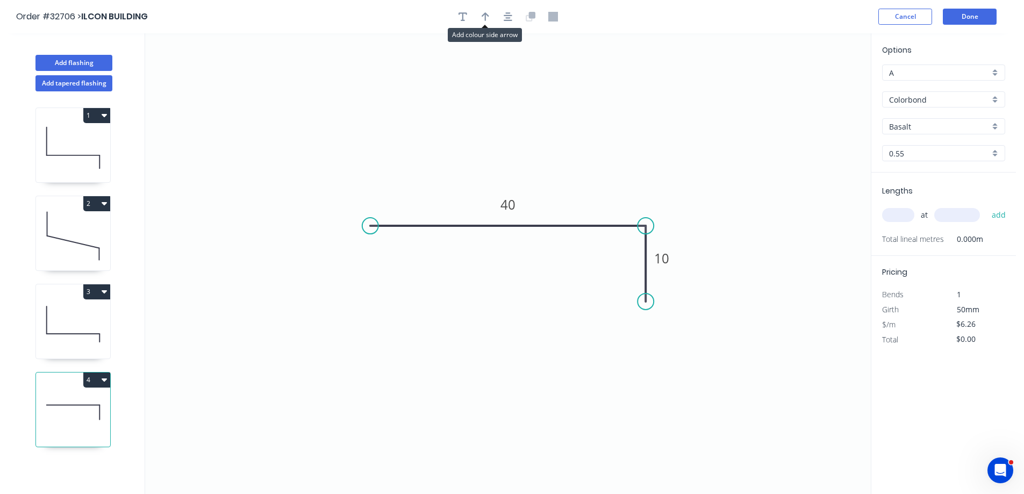
drag, startPoint x: 488, startPoint y: 17, endPoint x: 506, endPoint y: 31, distance: 23.0
click at [489, 17] on icon "button" at bounding box center [486, 17] width 8 height 10
drag, startPoint x: 816, startPoint y: 84, endPoint x: 604, endPoint y: 178, distance: 232.9
click at [604, 178] on icon at bounding box center [604, 165] width 10 height 34
click at [901, 218] on input "text" at bounding box center [898, 215] width 32 height 14
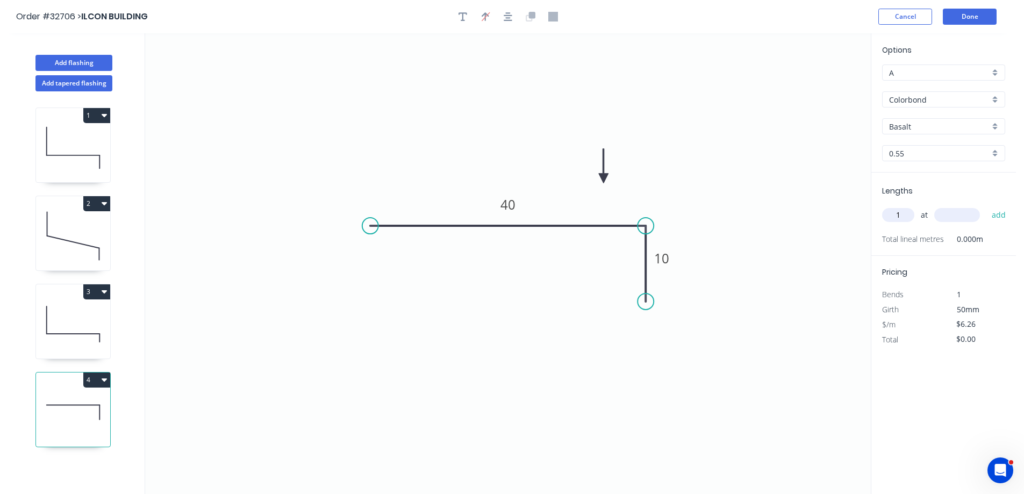
type input "1"
type input "2000"
click at [986, 206] on button "add" at bounding box center [998, 215] width 25 height 18
type input "$12.52"
click at [996, 126] on div "Basalt" at bounding box center [943, 126] width 123 height 16
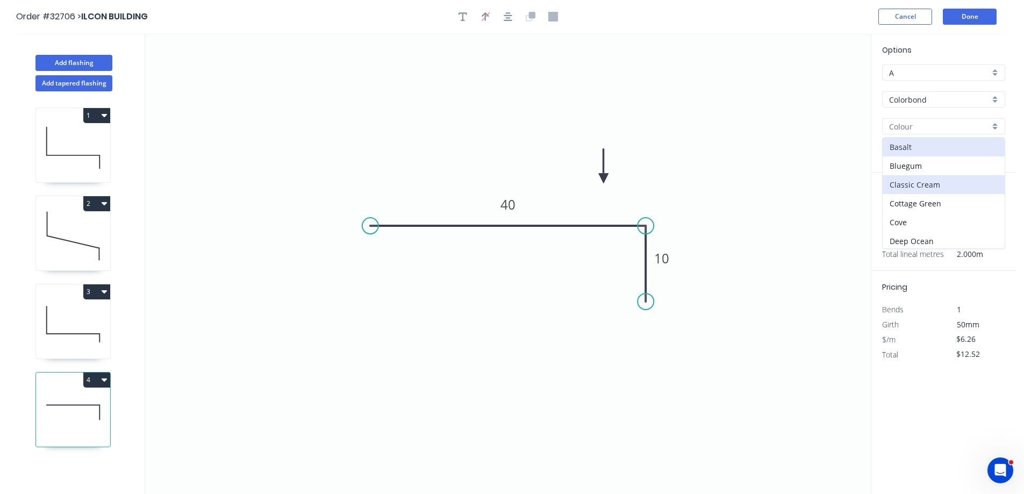
scroll to position [54, 0]
click at [937, 202] on div "Dover White" at bounding box center [944, 206] width 122 height 19
type input "Dover White"
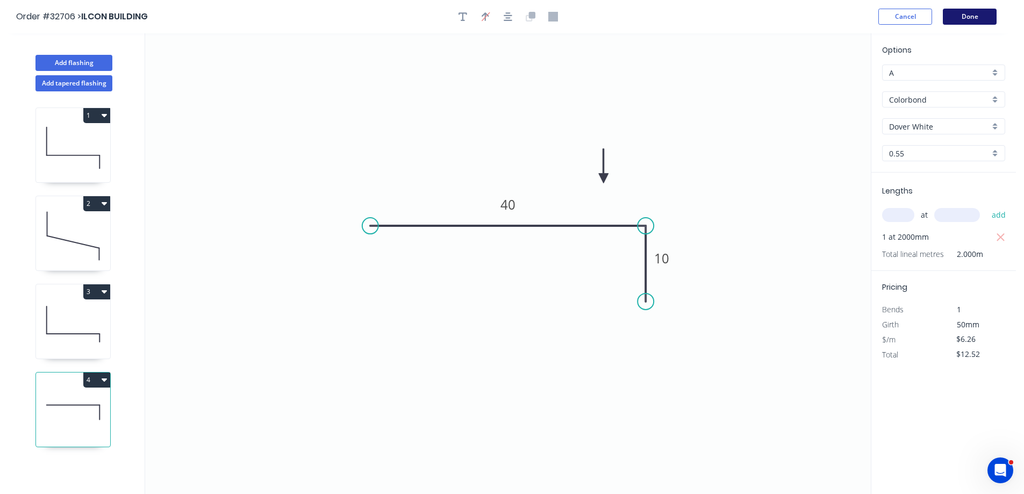
click at [966, 17] on button "Done" at bounding box center [970, 17] width 54 height 16
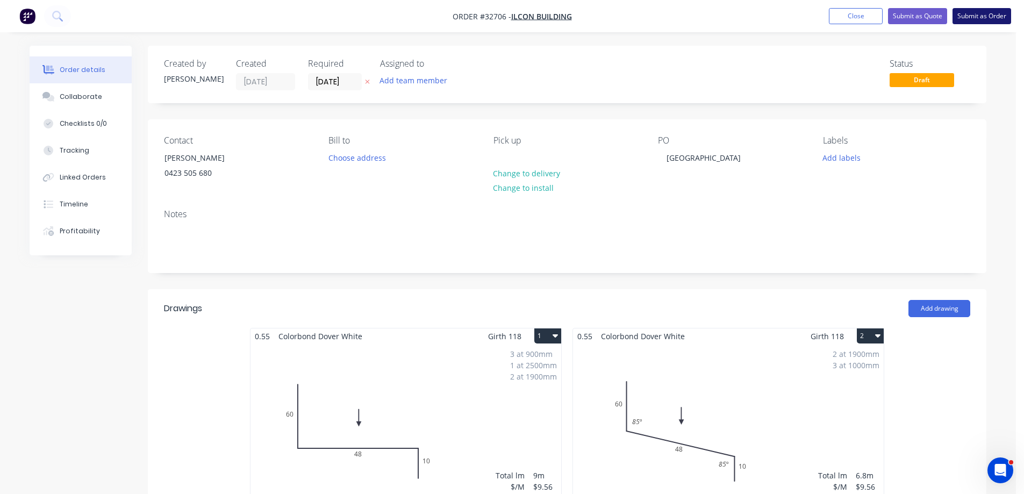
click at [978, 17] on button "Submit as Order" at bounding box center [981, 16] width 59 height 16
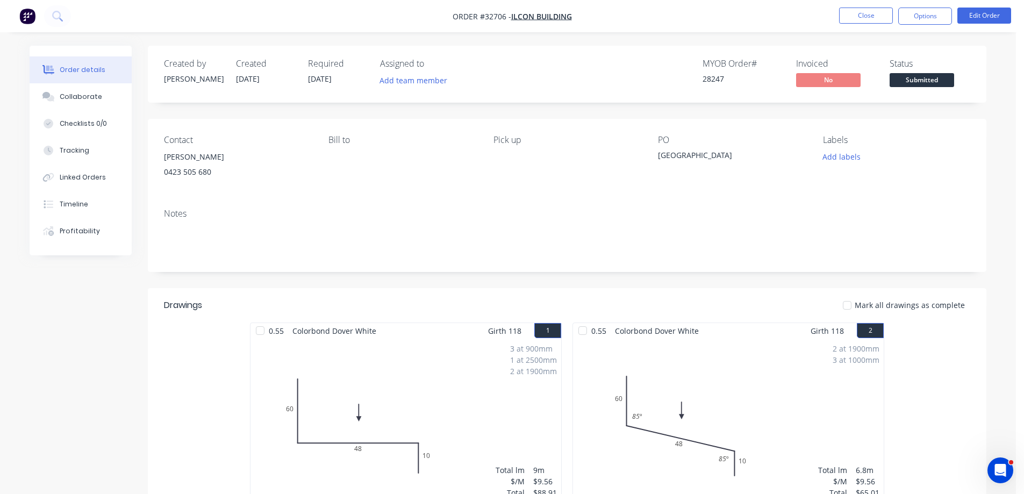
click at [930, 81] on span "Submitted" at bounding box center [922, 79] width 65 height 13
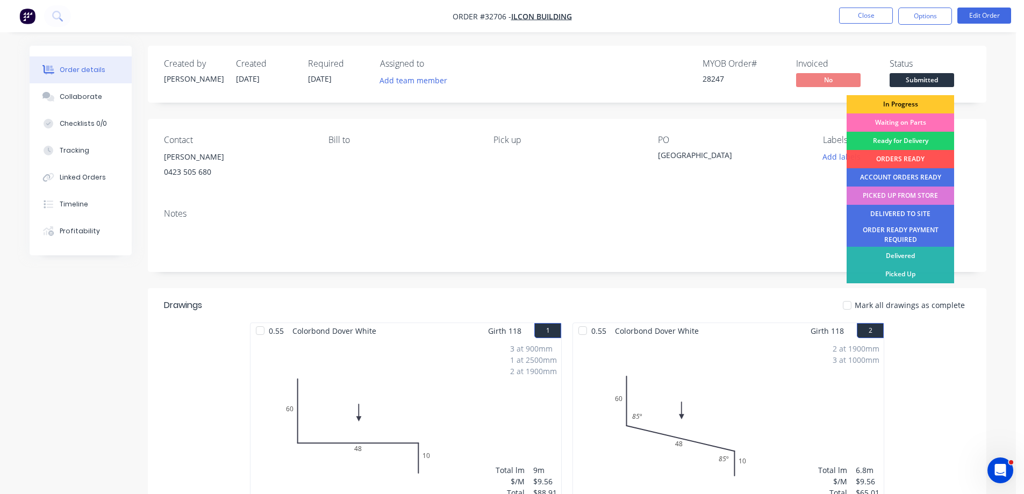
click at [907, 106] on div "In Progress" at bounding box center [901, 104] width 108 height 18
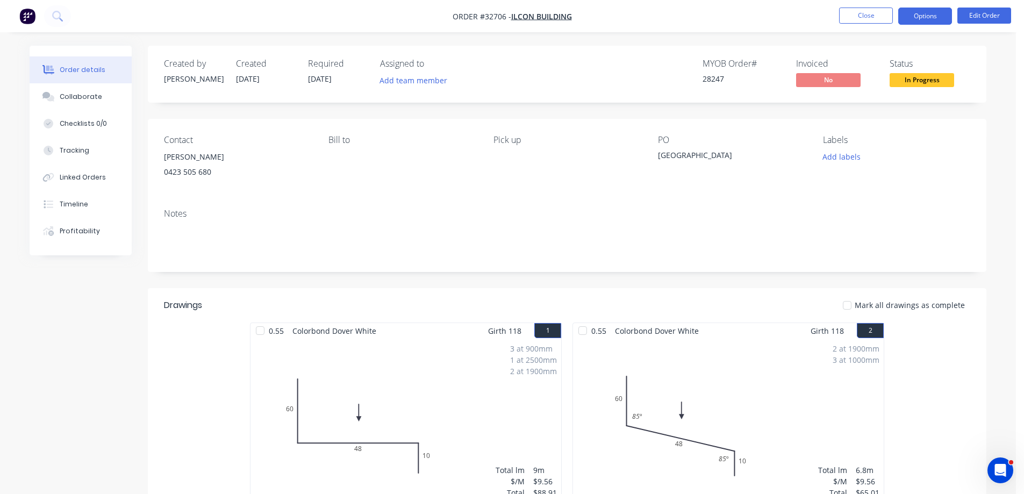
click at [927, 16] on button "Options" at bounding box center [925, 16] width 54 height 17
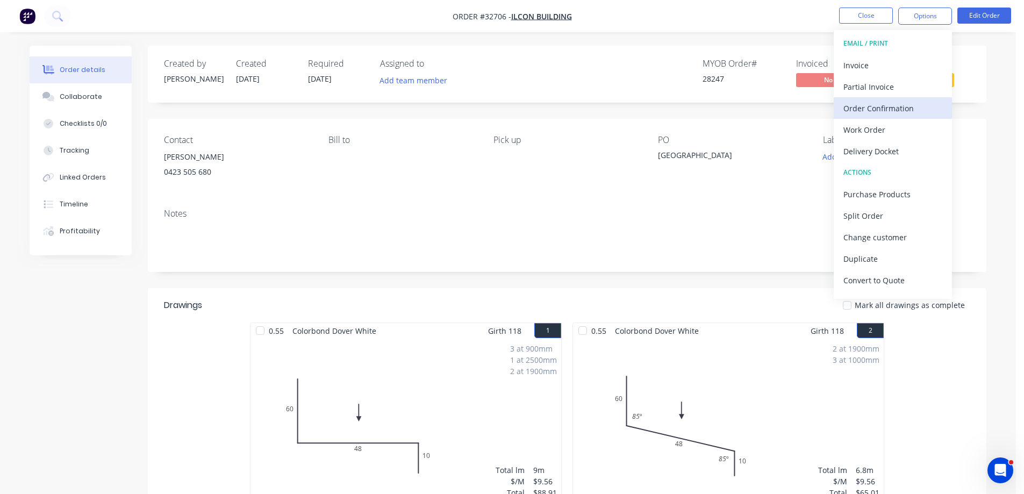
click at [890, 108] on div "Order Confirmation" at bounding box center [892, 109] width 99 height 16
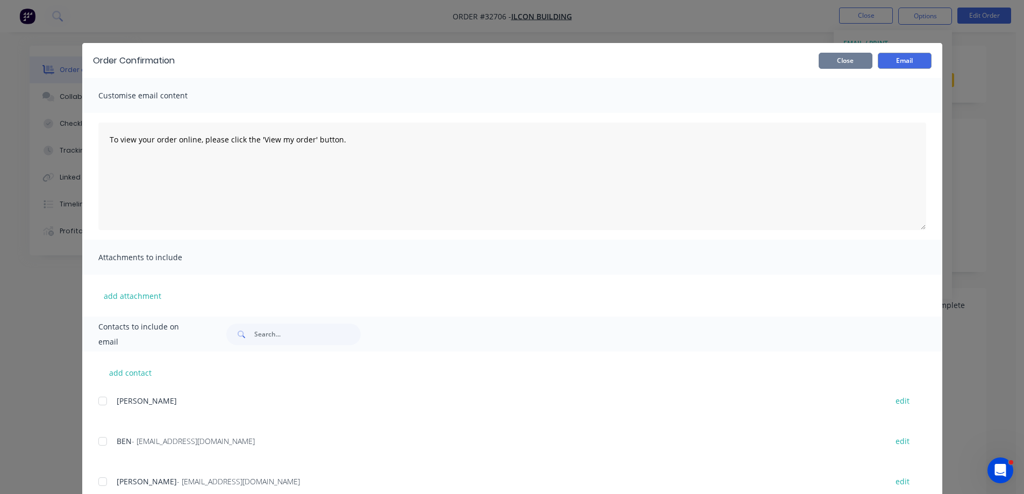
click at [837, 61] on button "Close" at bounding box center [846, 61] width 54 height 16
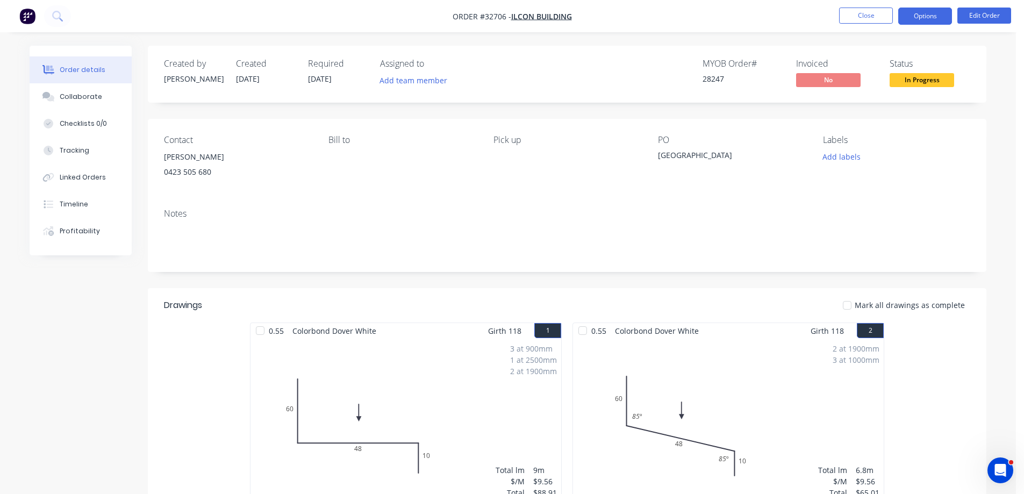
click at [930, 17] on button "Options" at bounding box center [925, 16] width 54 height 17
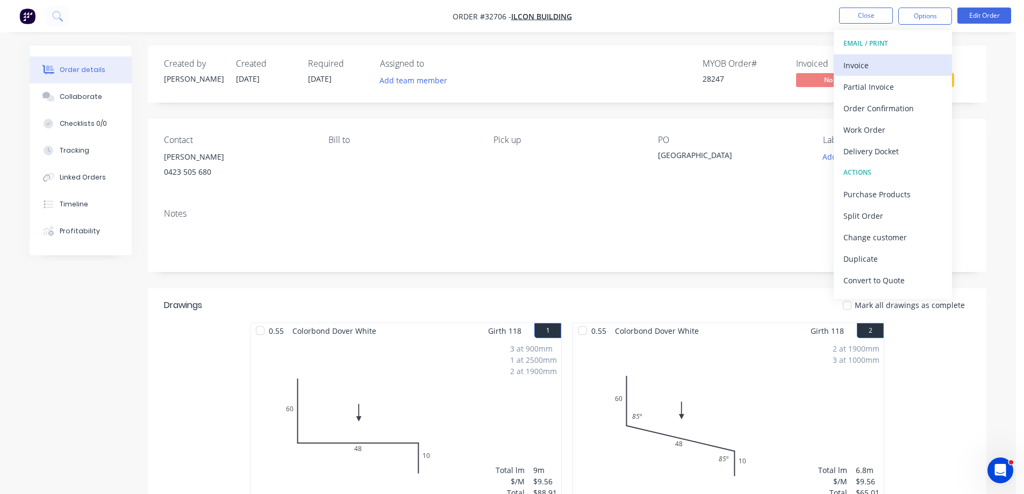
click at [881, 69] on div "Invoice" at bounding box center [892, 66] width 99 height 16
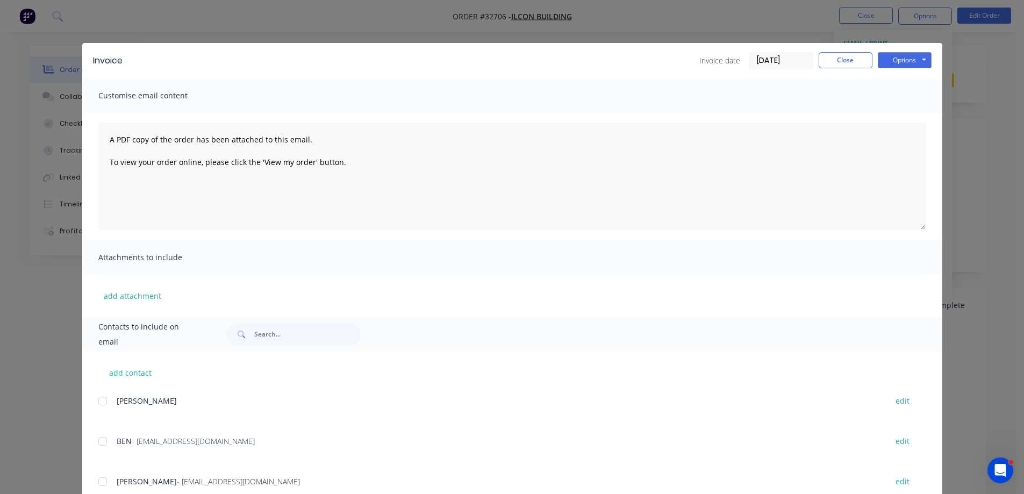
click at [97, 443] on div at bounding box center [103, 442] width 22 height 22
click at [892, 56] on button "Options" at bounding box center [905, 60] width 54 height 16
click at [902, 117] on button "Email" at bounding box center [912, 115] width 69 height 18
click at [848, 62] on button "Close" at bounding box center [846, 60] width 54 height 16
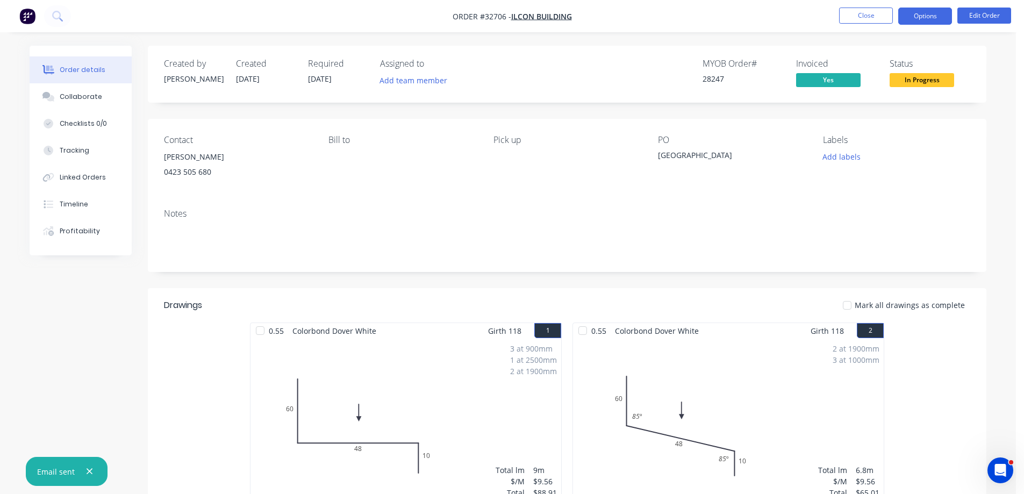
click at [930, 15] on button "Options" at bounding box center [925, 16] width 54 height 17
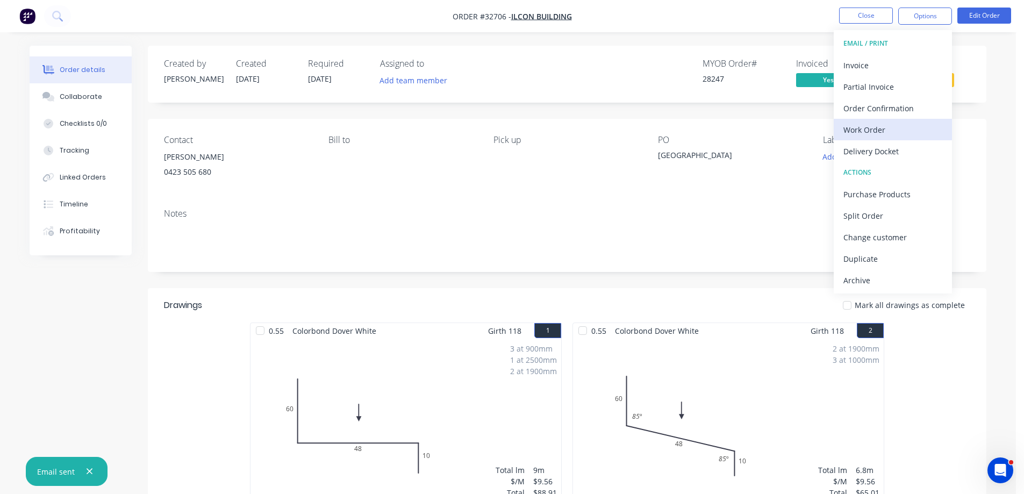
click at [902, 128] on div "Work Order" at bounding box center [892, 130] width 99 height 16
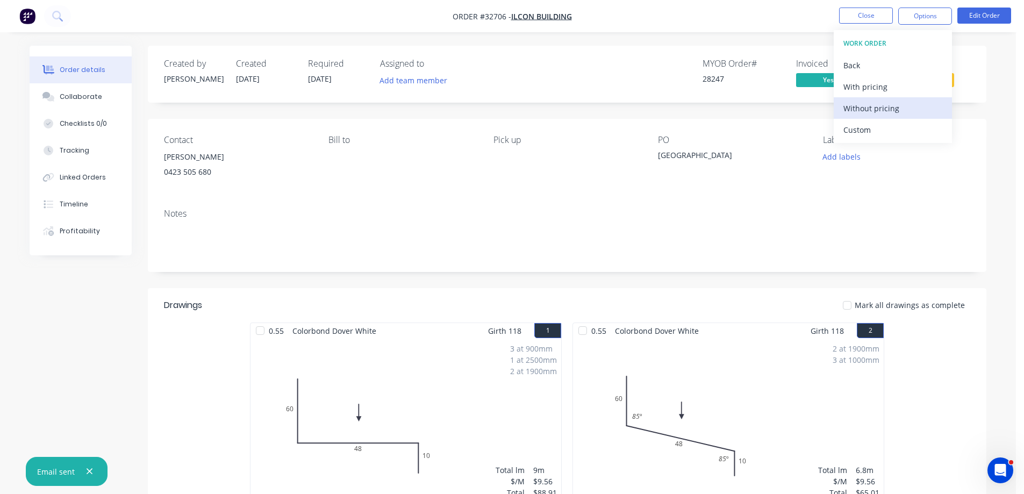
click at [905, 111] on div "Without pricing" at bounding box center [892, 109] width 99 height 16
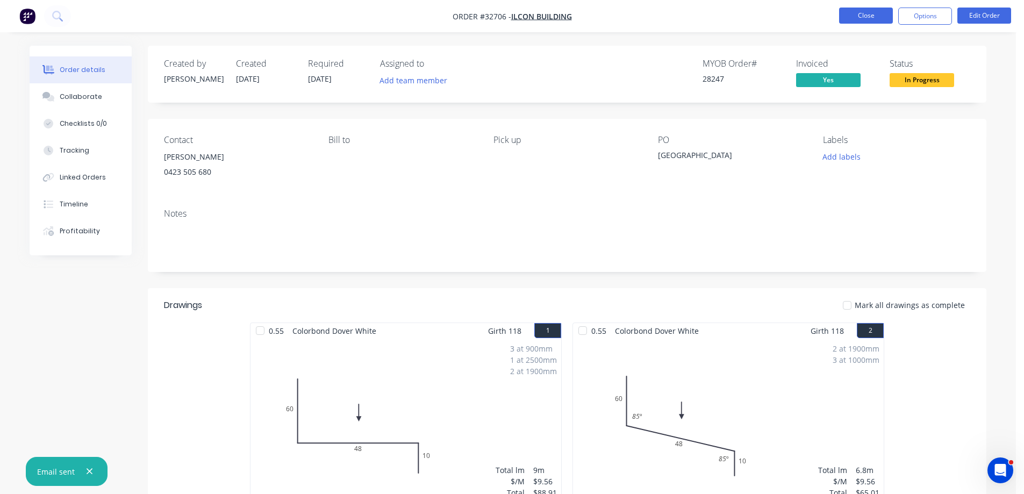
click at [866, 16] on button "Close" at bounding box center [866, 16] width 54 height 16
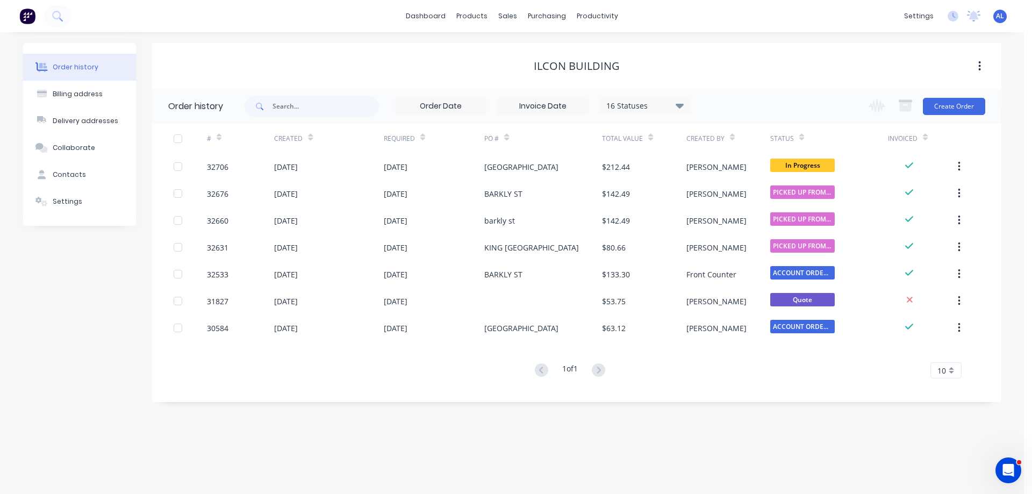
click at [31, 17] on img at bounding box center [27, 16] width 16 height 16
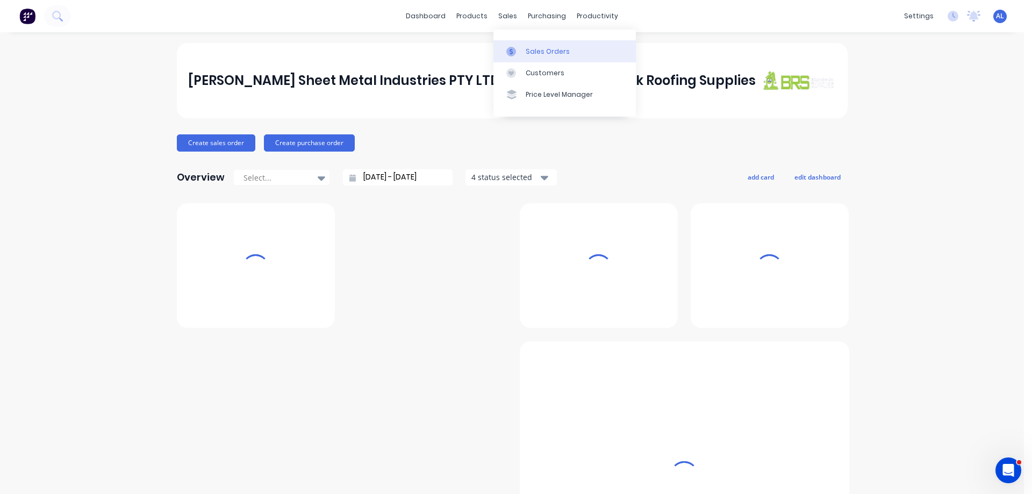
click at [544, 52] on div "Sales Orders" at bounding box center [548, 52] width 44 height 10
